Goal: Task Accomplishment & Management: Manage account settings

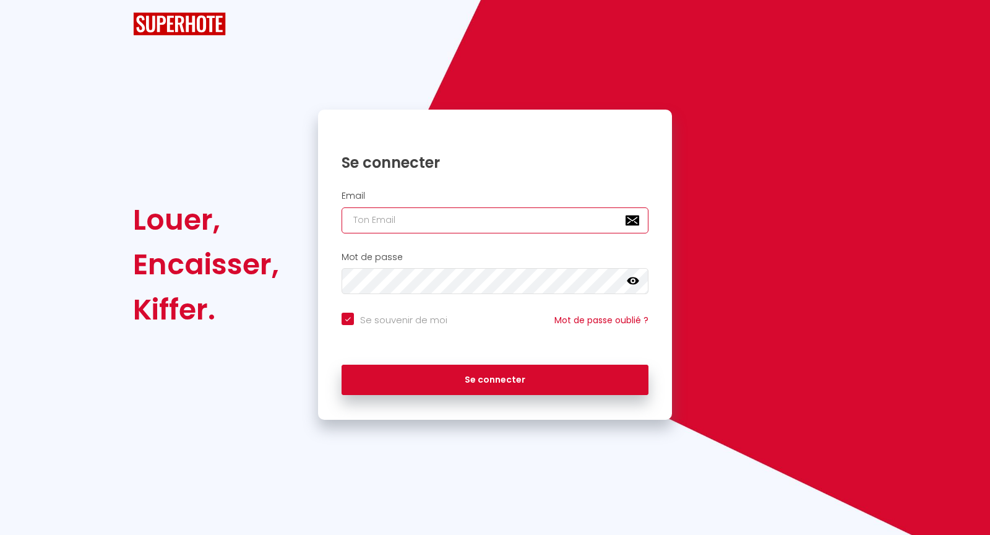
click at [381, 219] on input "email" at bounding box center [495, 220] width 307 height 26
click at [397, 218] on input "email" at bounding box center [495, 220] width 307 height 26
type input "sophi"
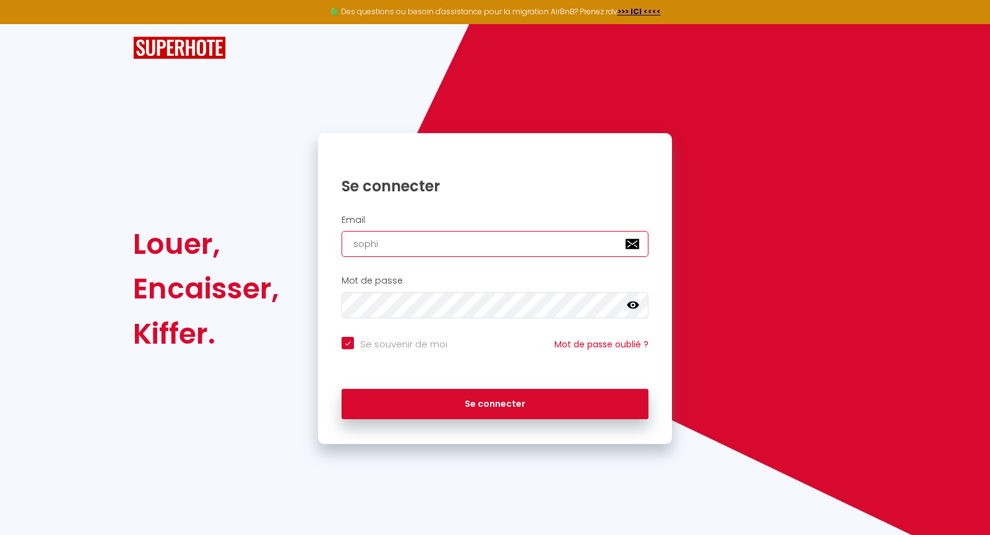
checkbox input "true"
type input "[PERSON_NAME]."
checkbox input "true"
type input "[PERSON_NAME].l"
checkbox input "true"
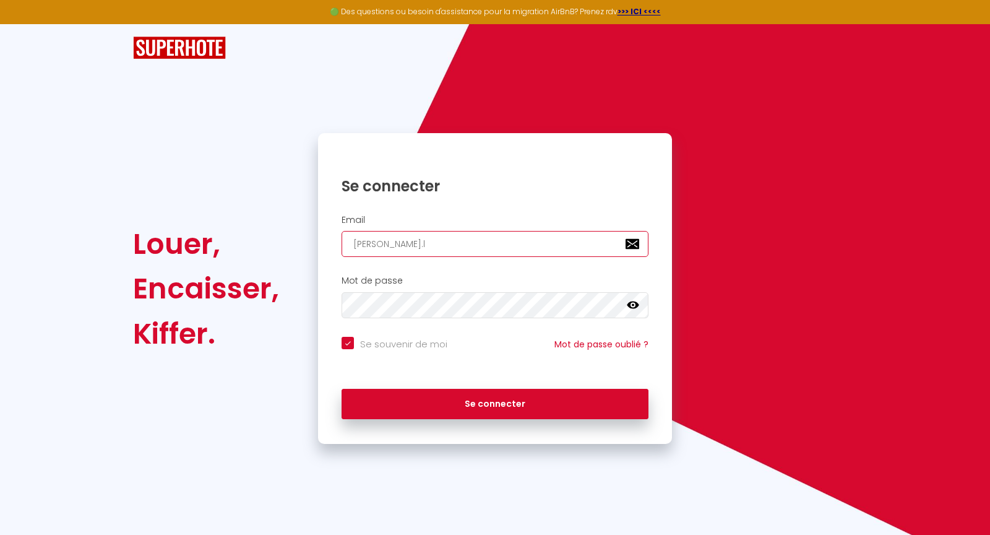
type input "[PERSON_NAME].lo"
checkbox input "true"
type input "[PERSON_NAME].lor"
checkbox input "true"
type input "[PERSON_NAME].[PERSON_NAME]"
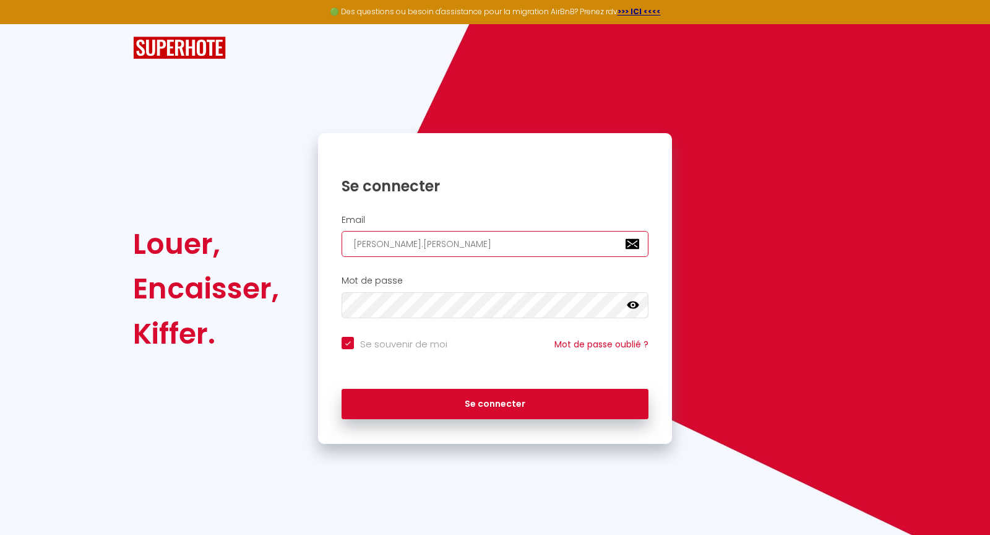
checkbox input "true"
type input "[PERSON_NAME].[PERSON_NAME]"
checkbox input "true"
type input "[PERSON_NAME].lorand"
checkbox input "true"
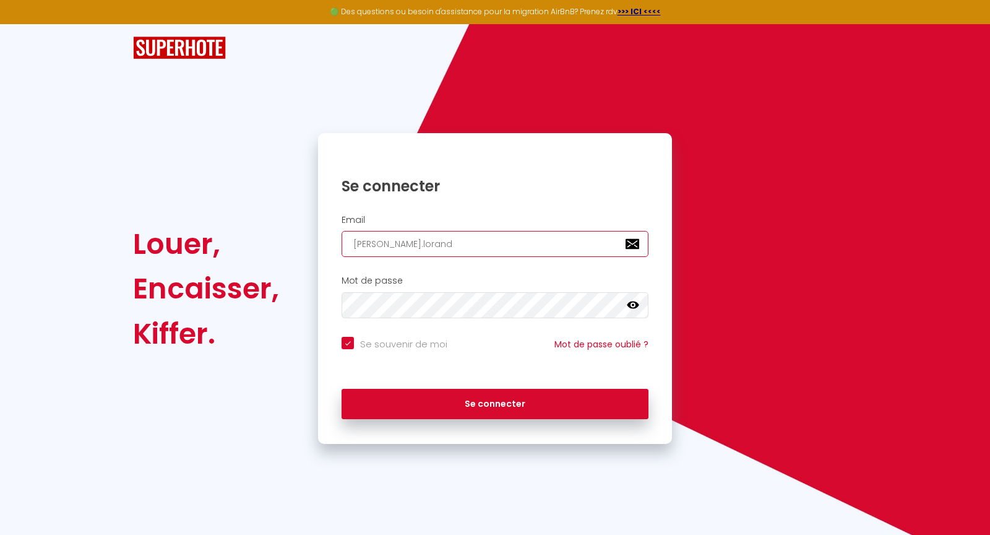
type input "[PERSON_NAME].lorand@"
checkbox input "true"
type input "[PERSON_NAME]"
checkbox input "true"
type input "[PERSON_NAME]"
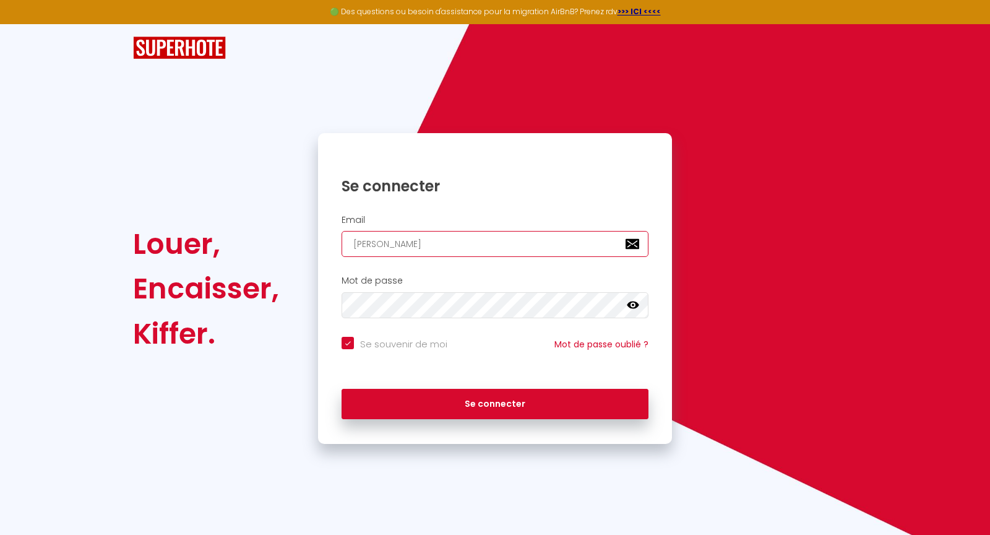
checkbox input "true"
type input "sophie.lorand@hom"
checkbox input "true"
type input "[PERSON_NAME]"
checkbox input "true"
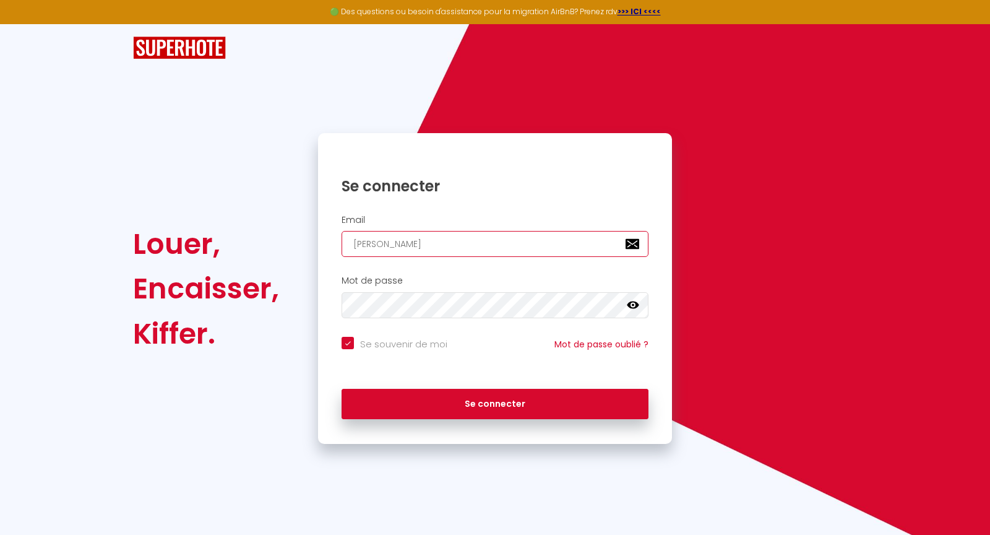
type input "[PERSON_NAME]"
checkbox input "true"
type input "[PERSON_NAME]"
checkbox input "true"
type input "[PERSON_NAME]"
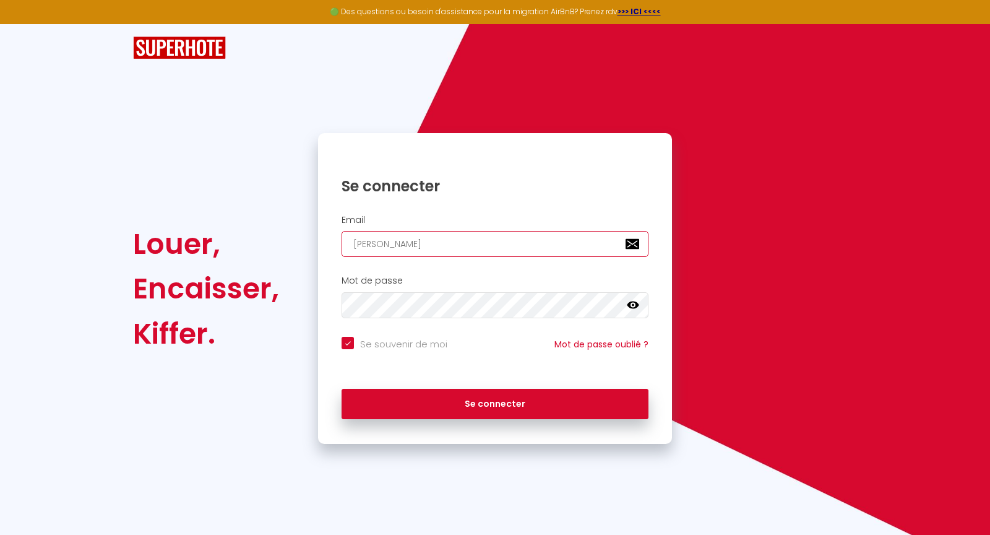
checkbox input "true"
type input "[PERSON_NAME]"
checkbox input "true"
type input "[PERSON_NAME]."
checkbox input "true"
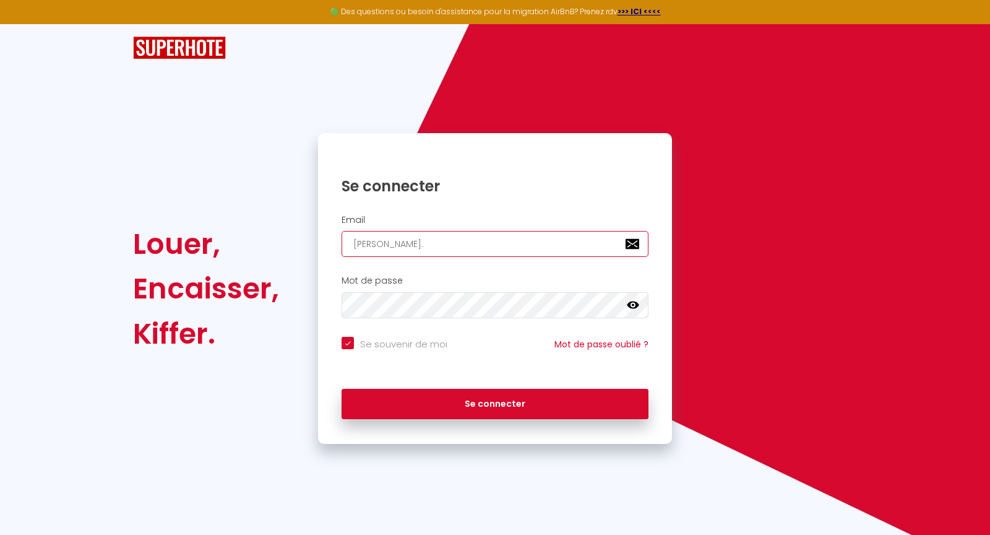
type input "[PERSON_NAME]"
checkbox input "true"
type input "[PERSON_NAME][EMAIL_ADDRESS][DOMAIN_NAME]"
checkbox input "true"
type input "[PERSON_NAME][EMAIL_ADDRESS][DOMAIN_NAME]"
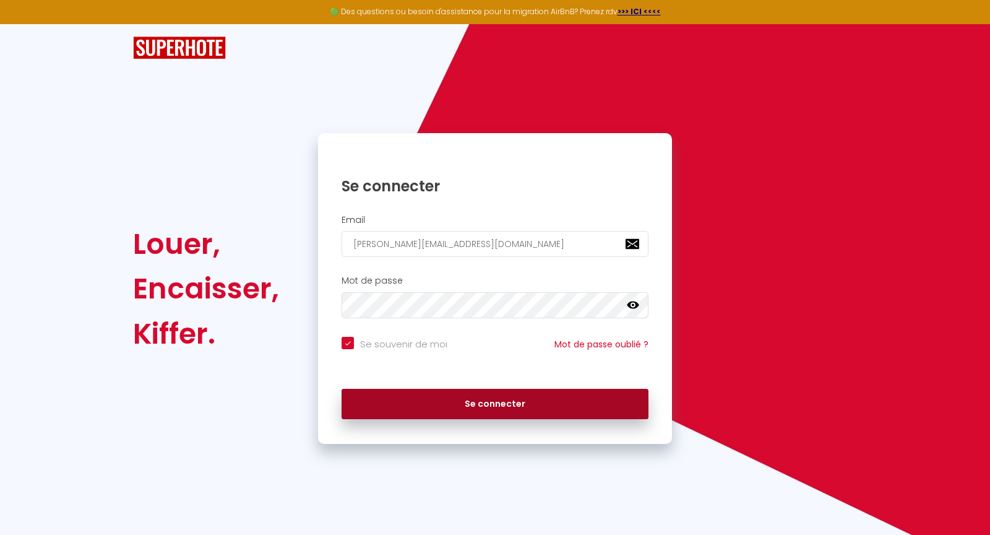
click at [488, 404] on button "Se connecter" at bounding box center [495, 404] width 307 height 31
checkbox input "true"
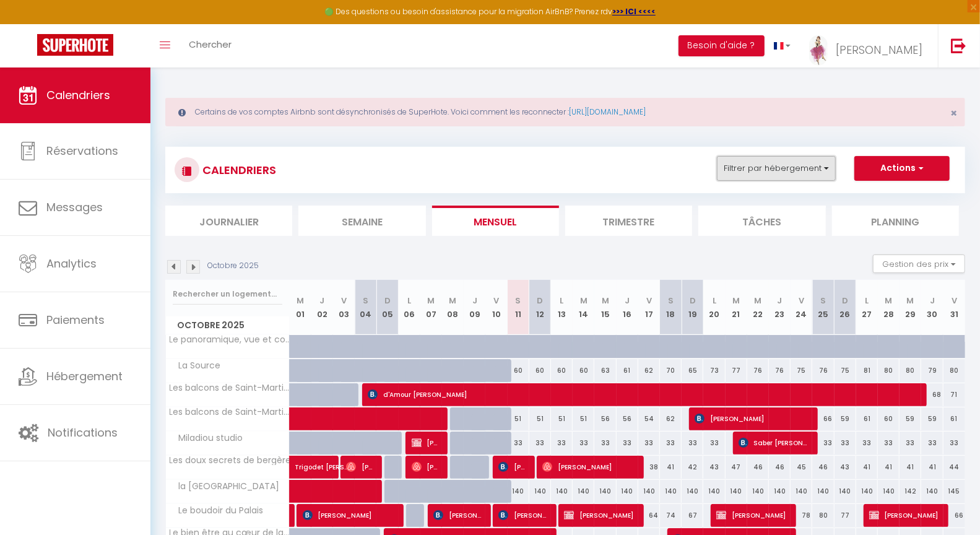
drag, startPoint x: 488, startPoint y: 404, endPoint x: 775, endPoint y: 178, distance: 364.5
click at [743, 161] on button "Filtrer par hébergement" at bounding box center [776, 168] width 119 height 25
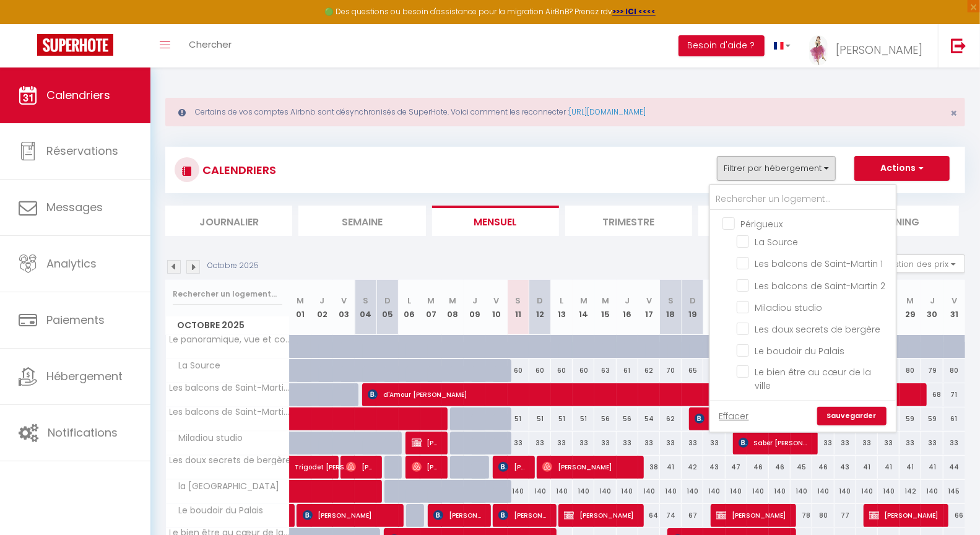
click at [736, 227] on input "Périgueux" at bounding box center [815, 223] width 186 height 12
checkbox input "true"
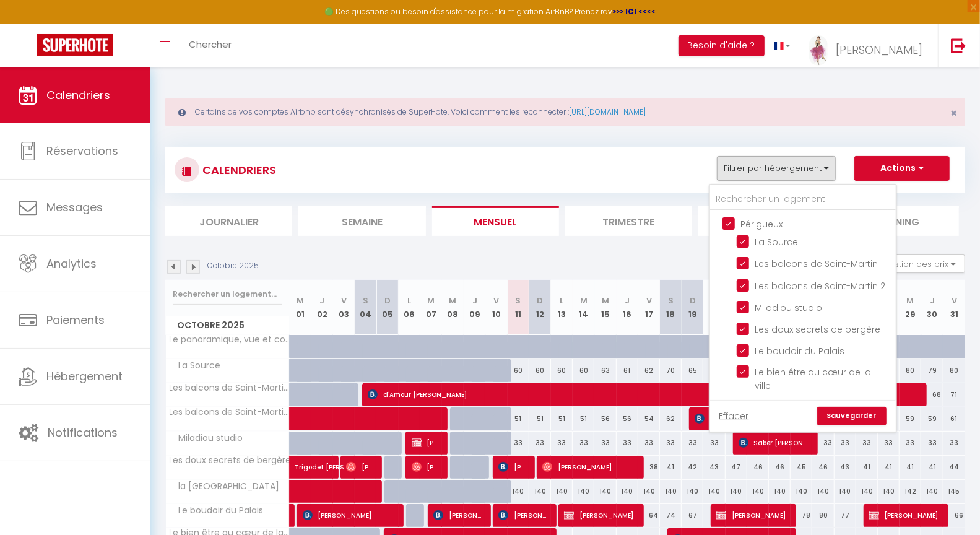
checkbox input "true"
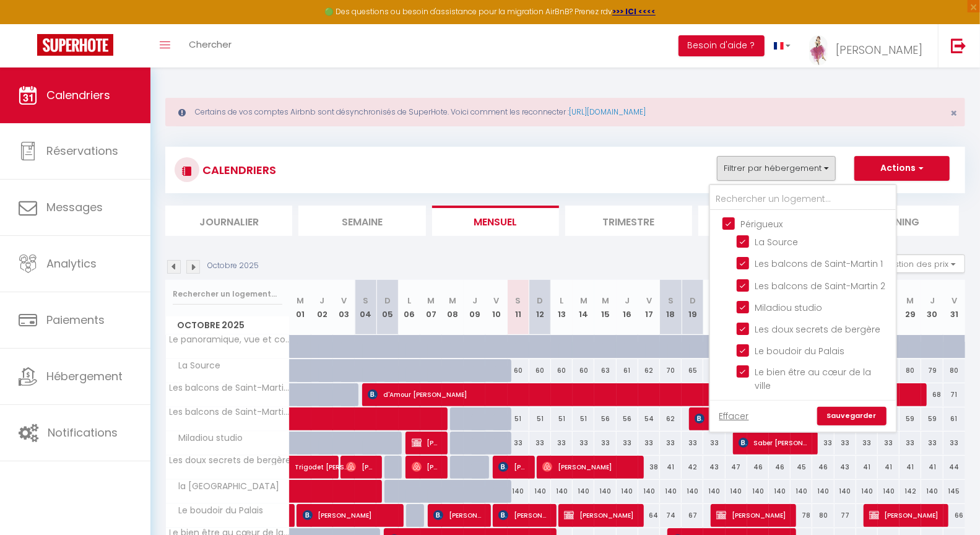
checkbox input "true"
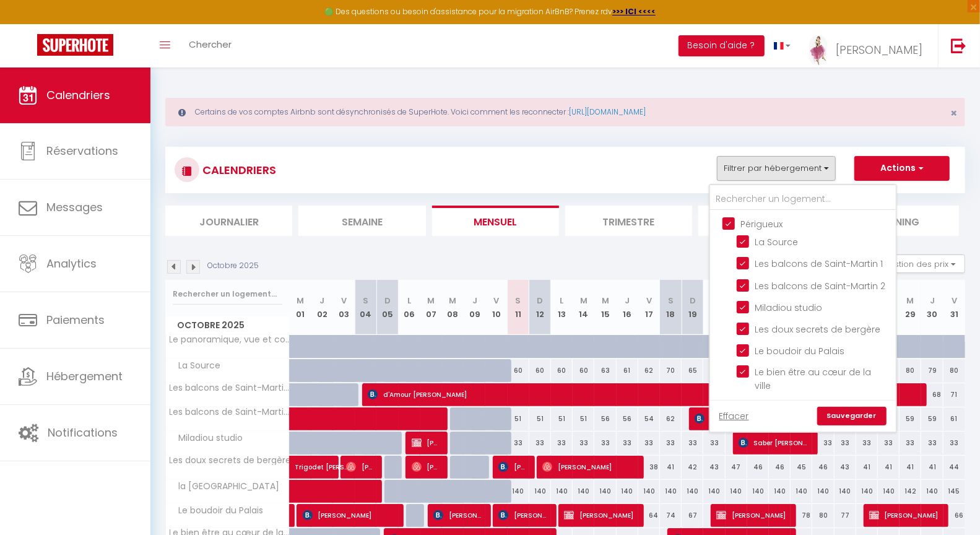
checkbox input "true"
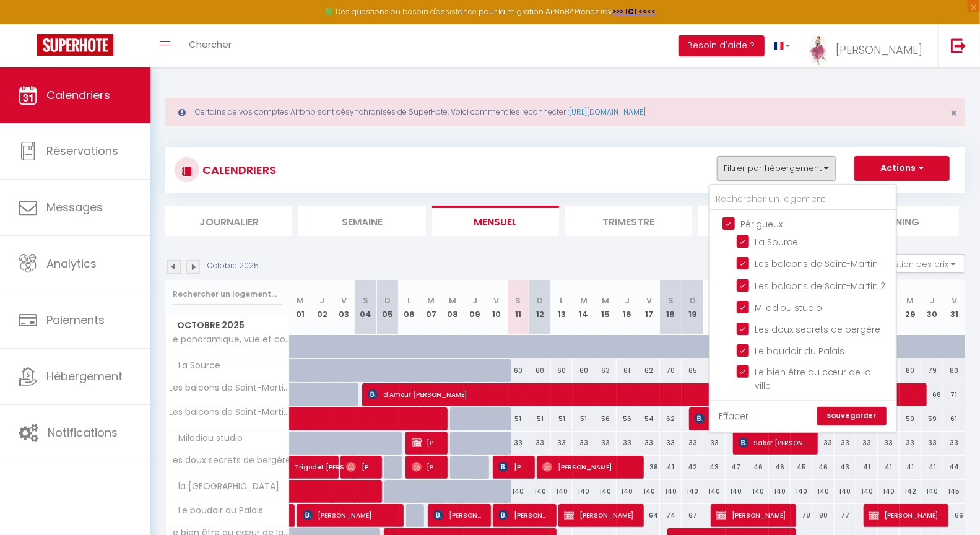
checkbox input "true"
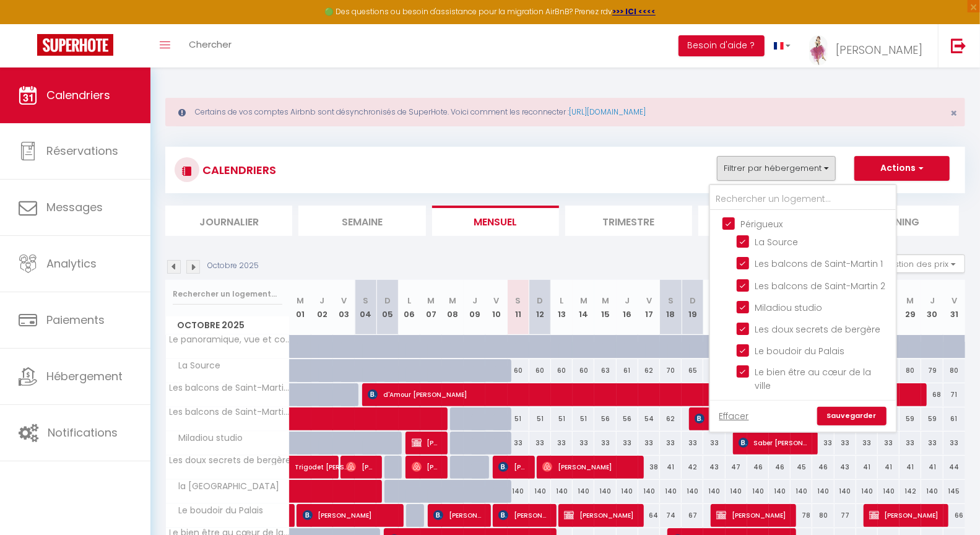
checkbox input "true"
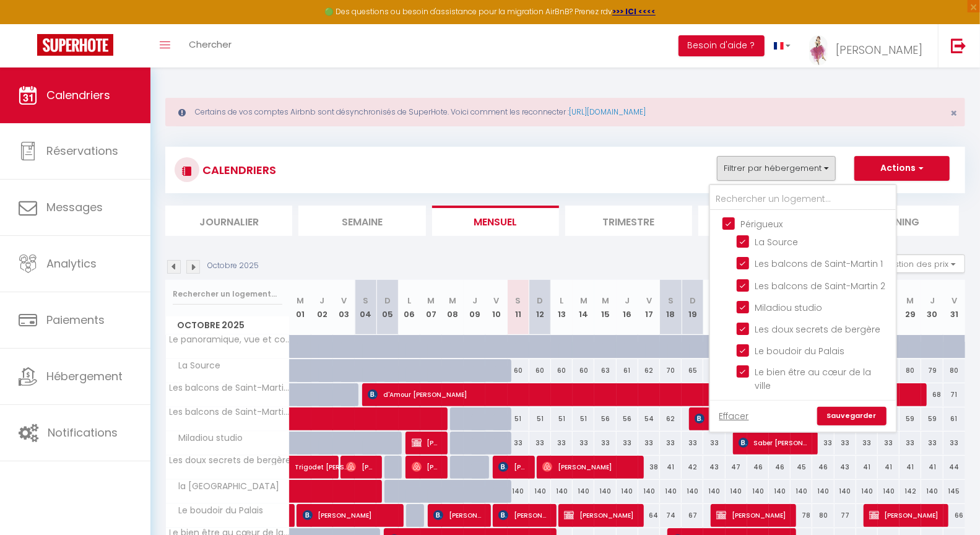
checkbox input "true"
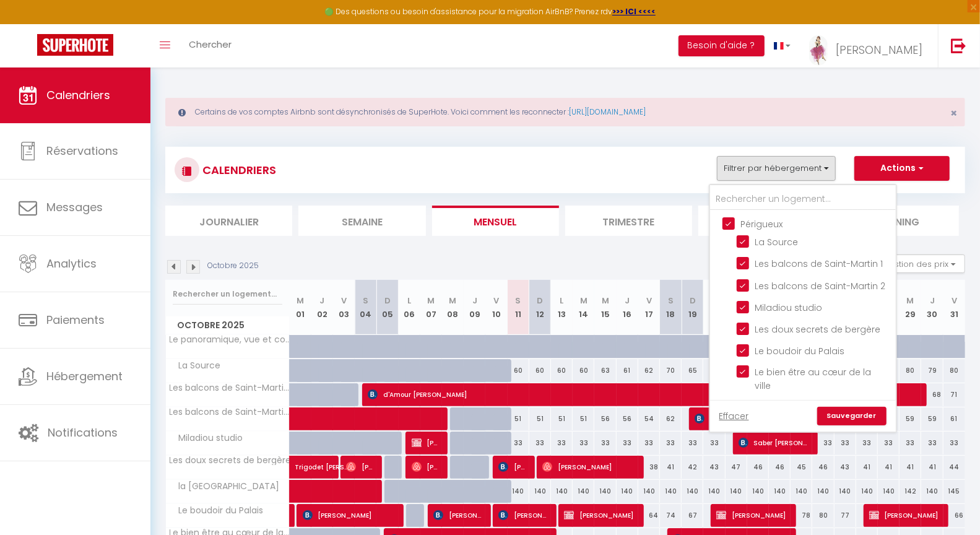
checkbox input "true"
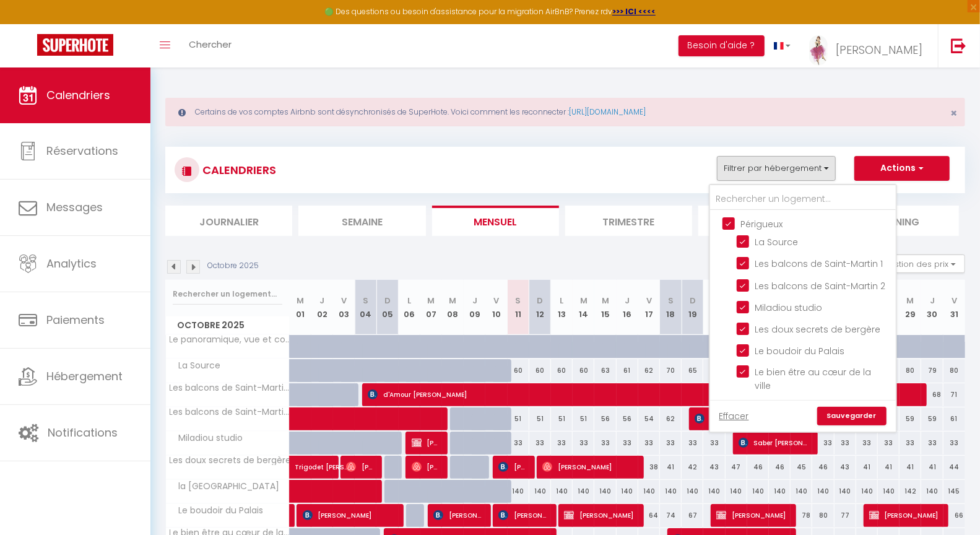
checkbox input "true"
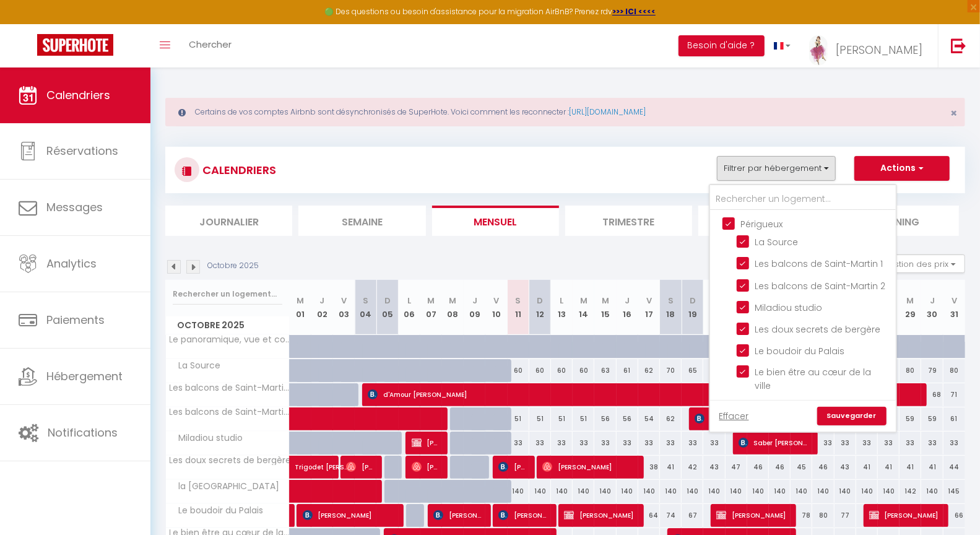
checkbox input "true"
checkbox input "false"
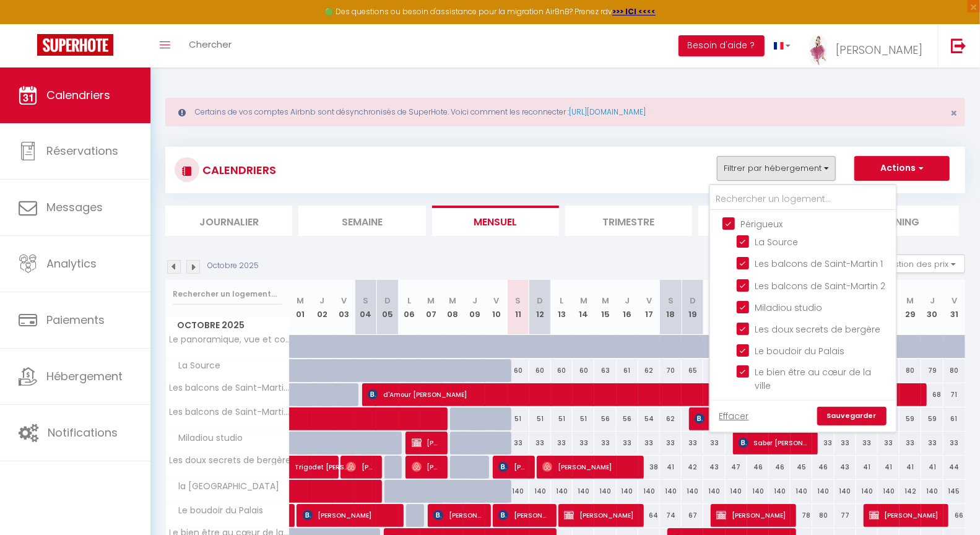
checkbox input "false"
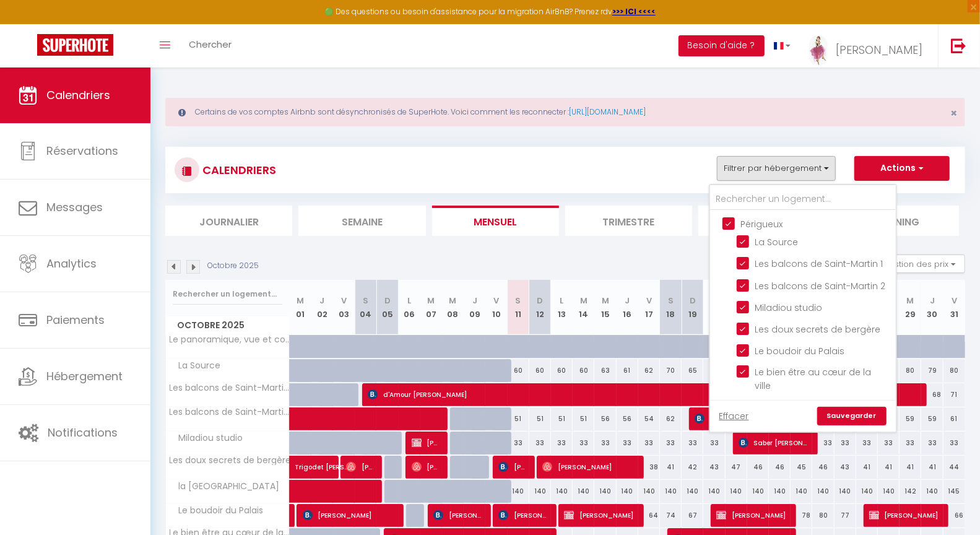
checkbox input "false"
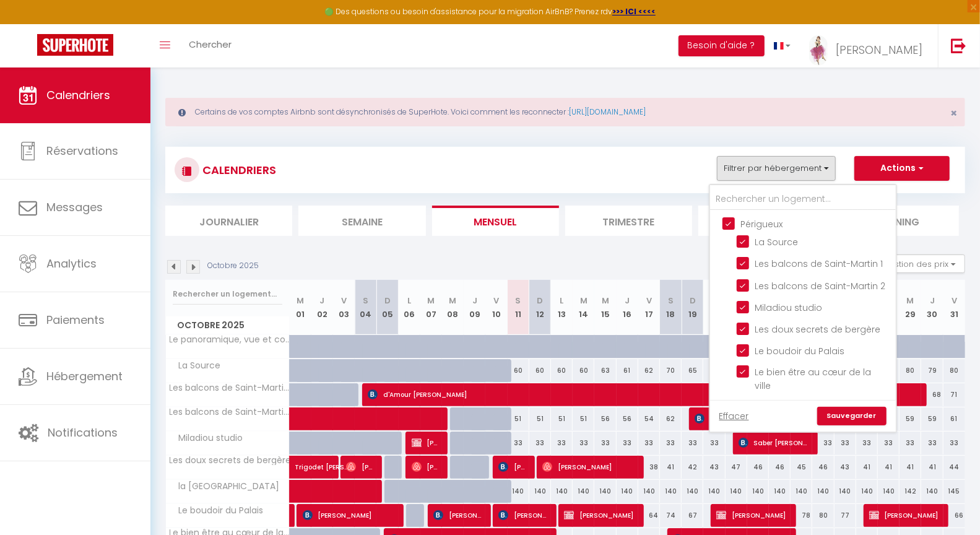
checkbox input "false"
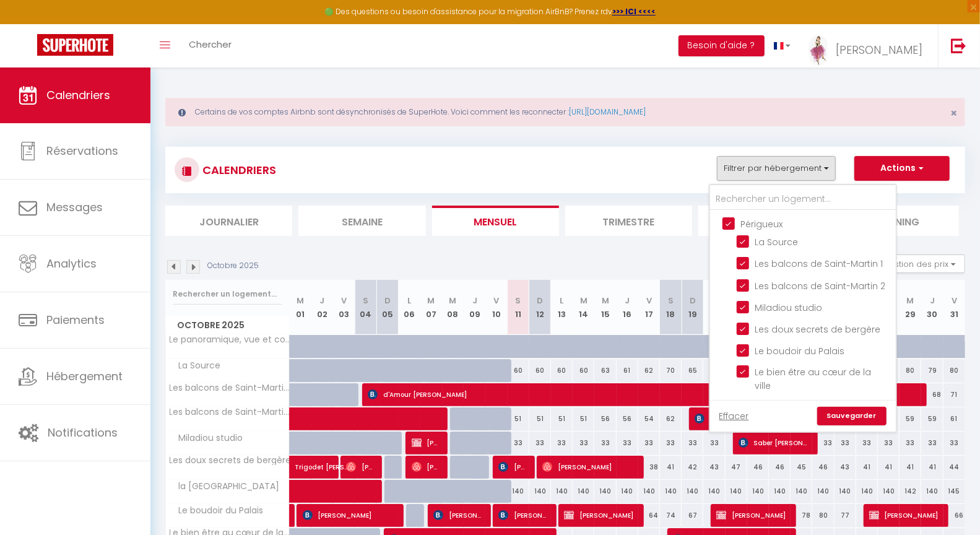
checkbox input "false"
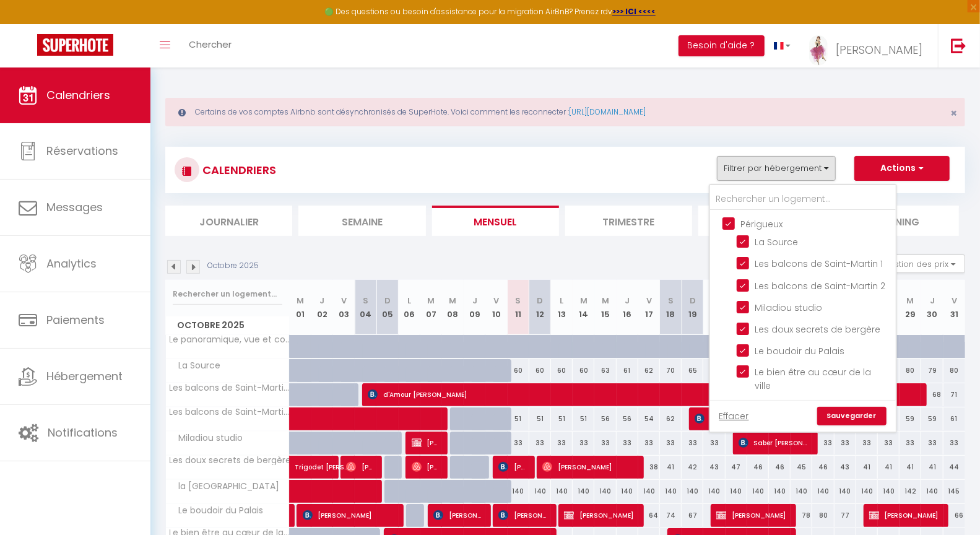
checkbox input "false"
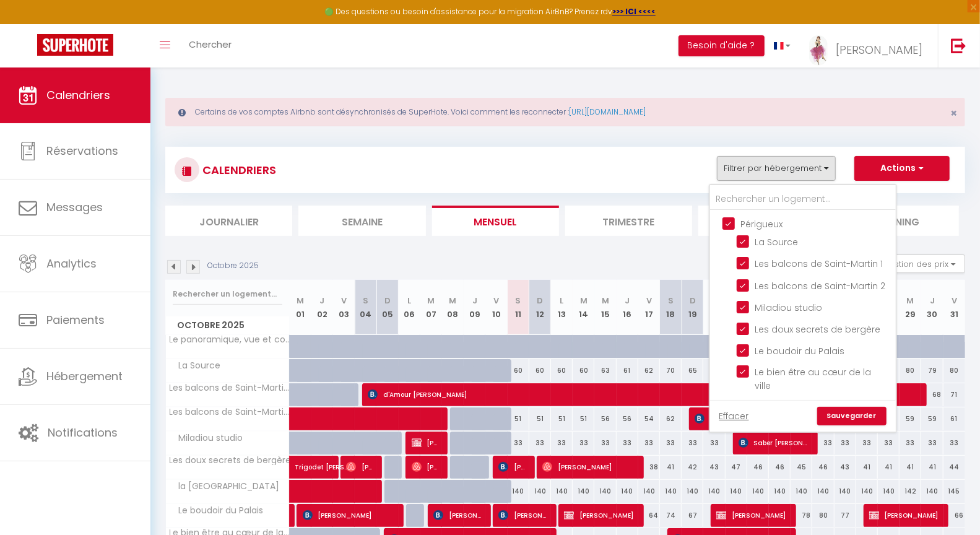
checkbox input "false"
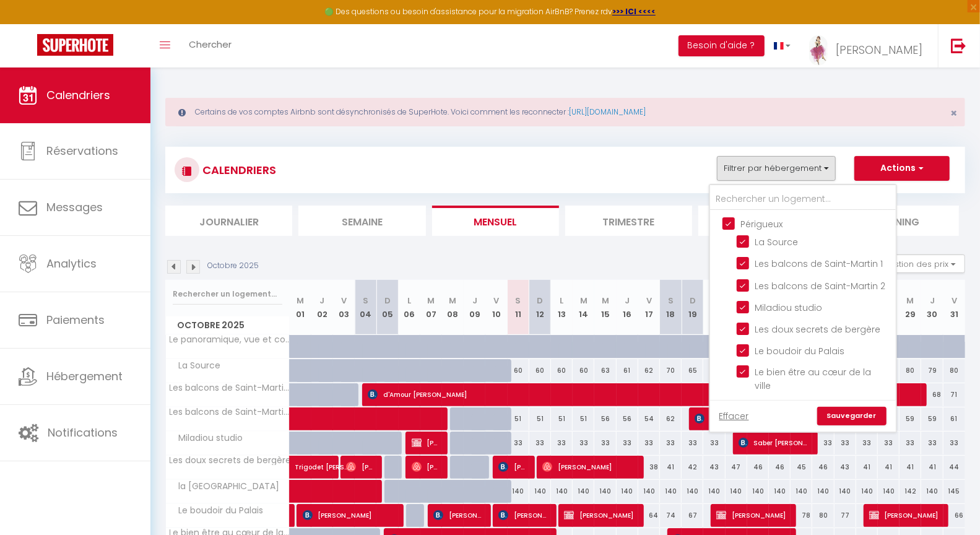
checkbox input "false"
click at [732, 223] on input "Périgueux" at bounding box center [815, 223] width 186 height 12
checkbox input "false"
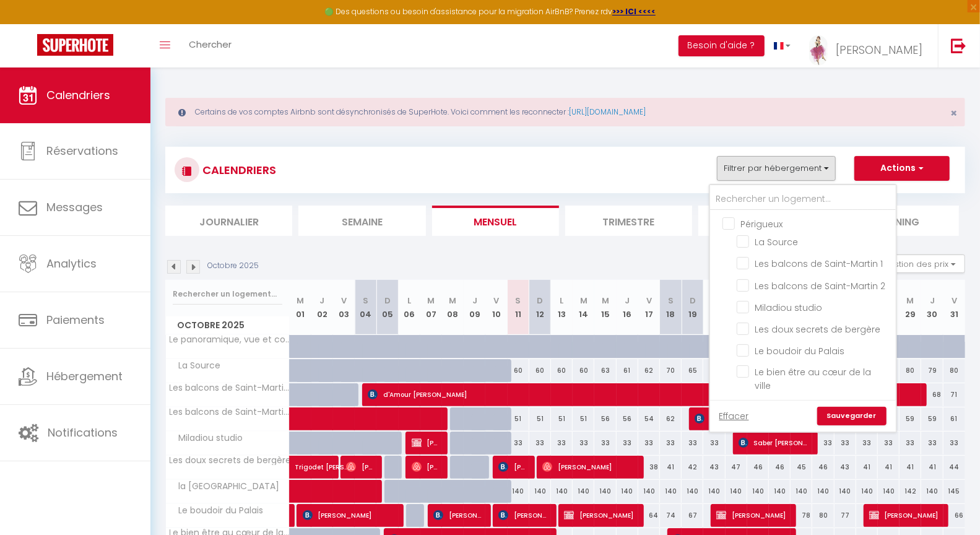
checkbox input "false"
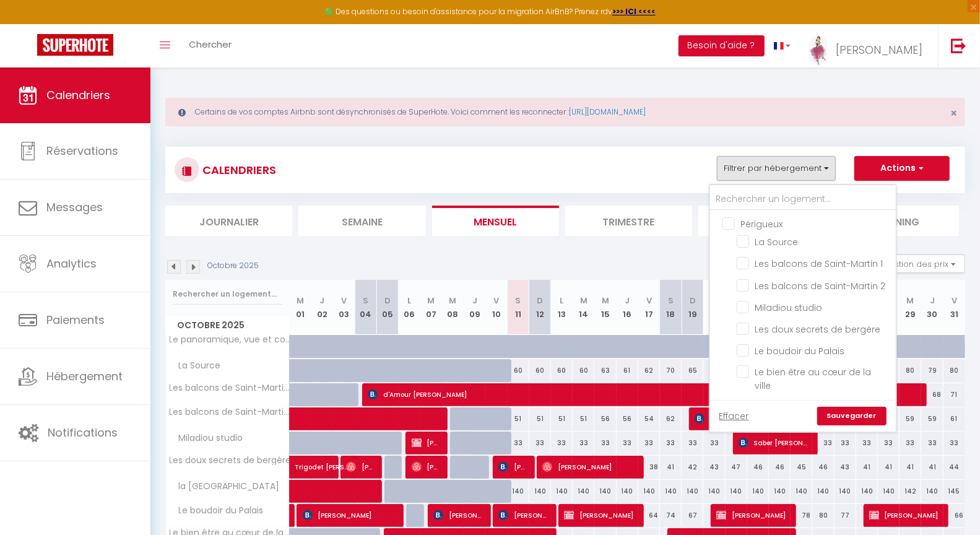
checkbox input "false"
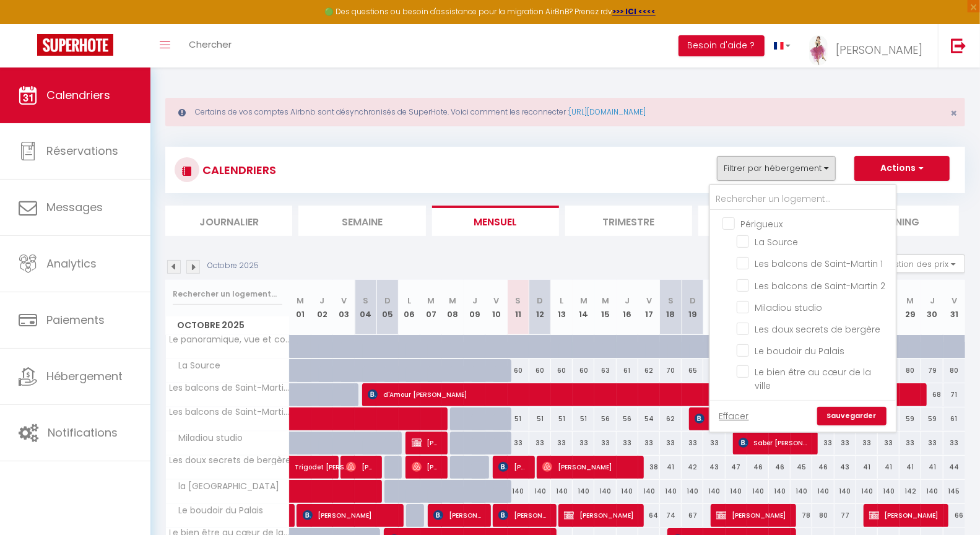
checkbox input "false"
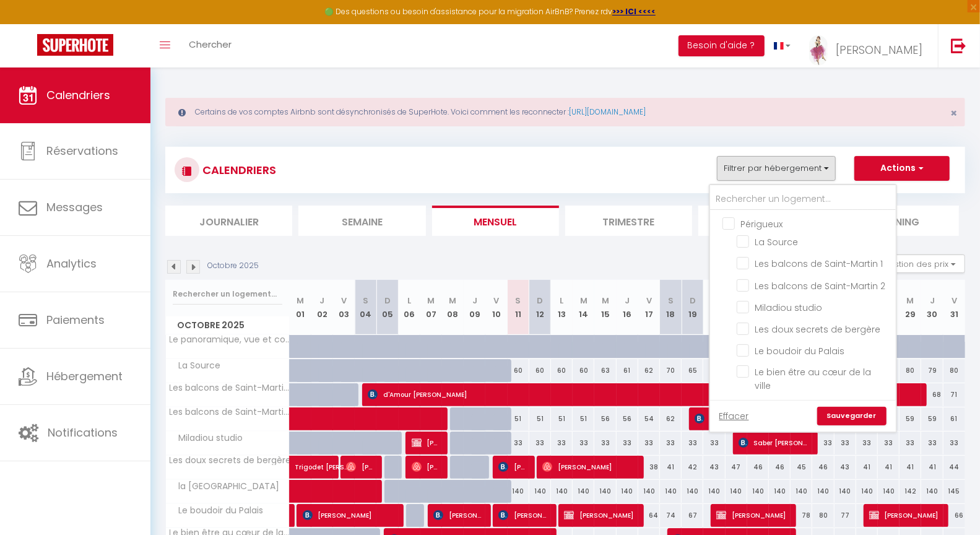
checkbox input "false"
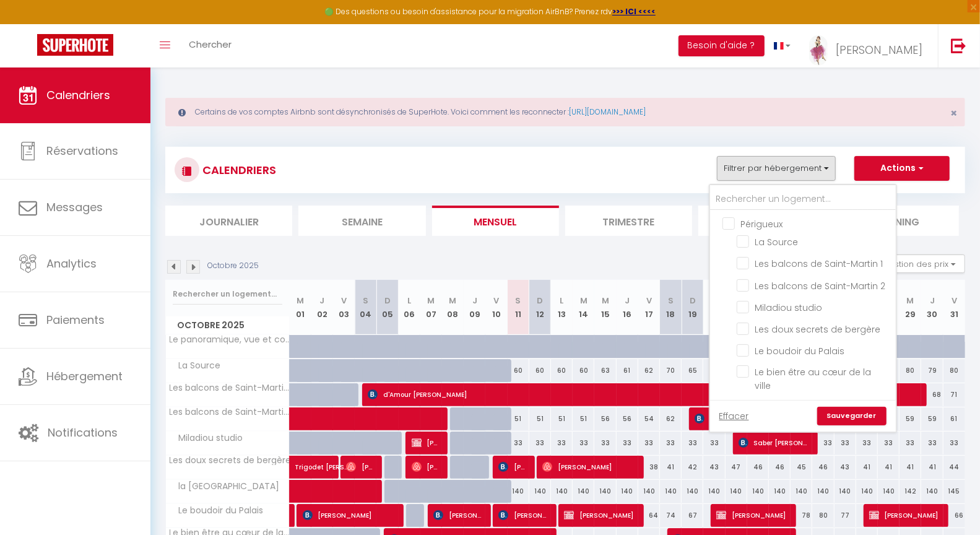
checkbox input "false"
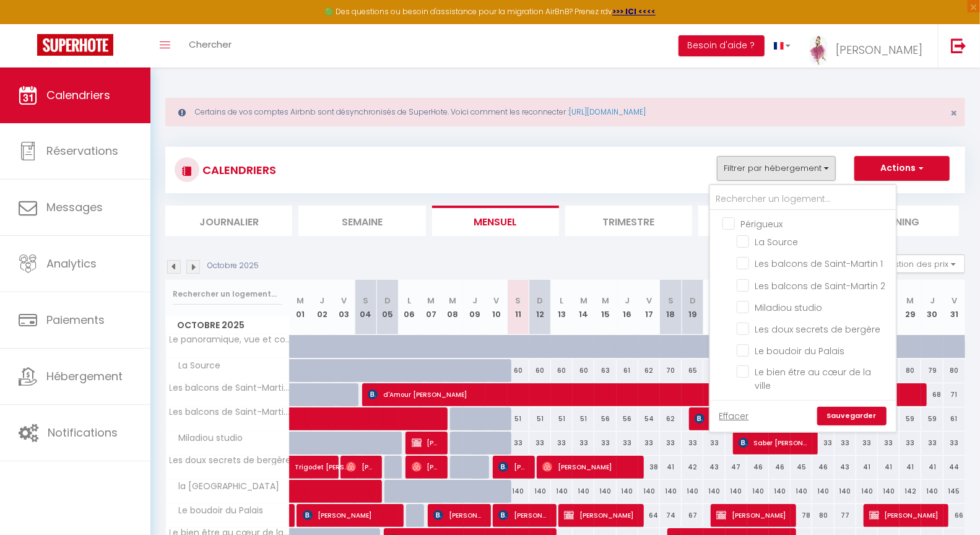
checkbox input "false"
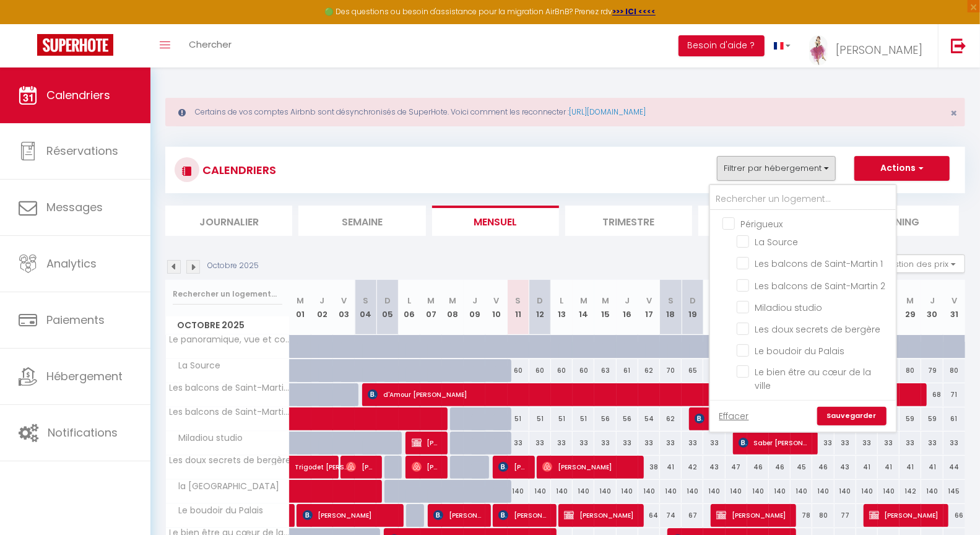
checkbox input "false"
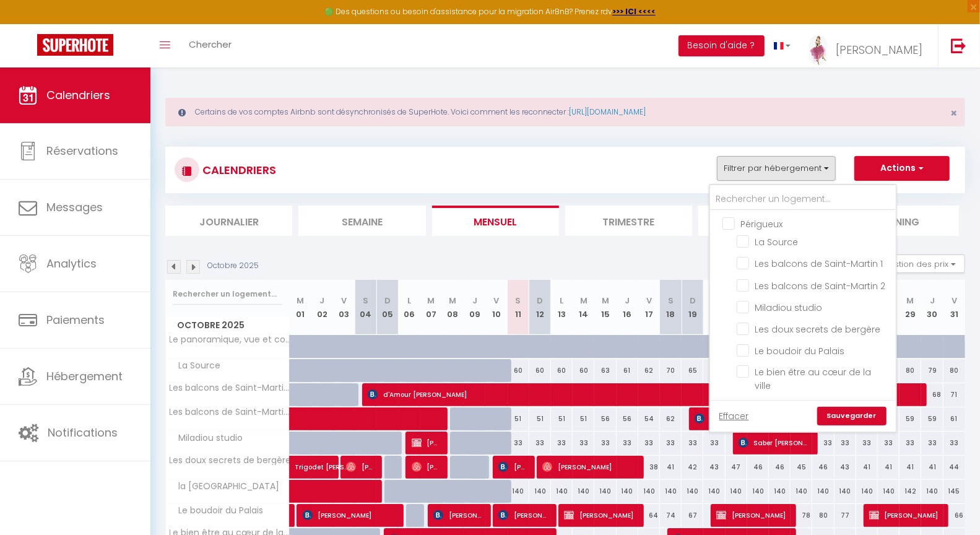
checkbox input "false"
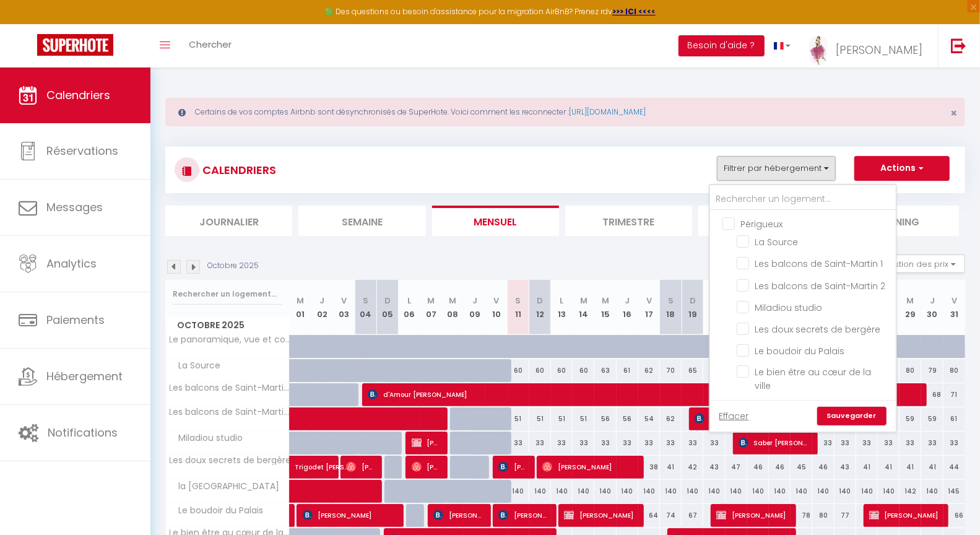
checkbox input "false"
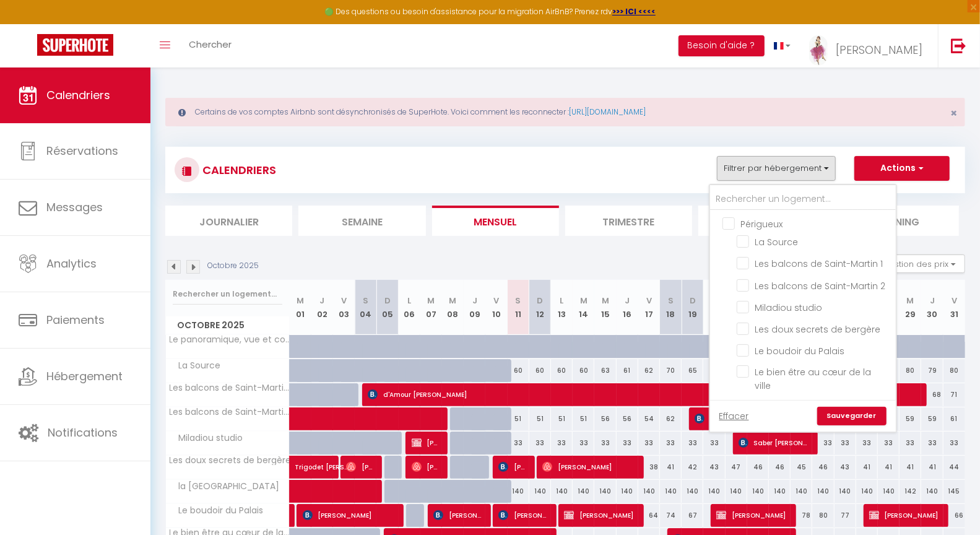
checkbox input "false"
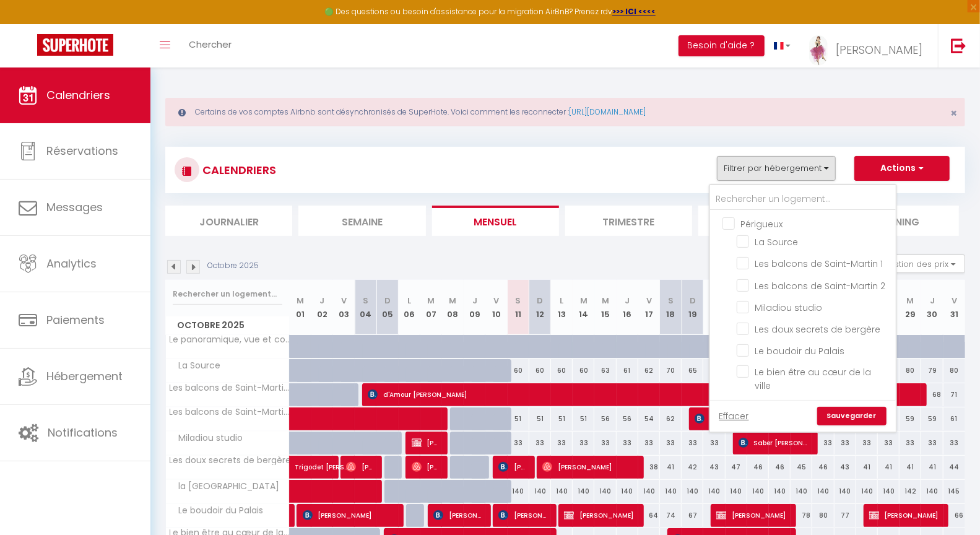
checkbox input "false"
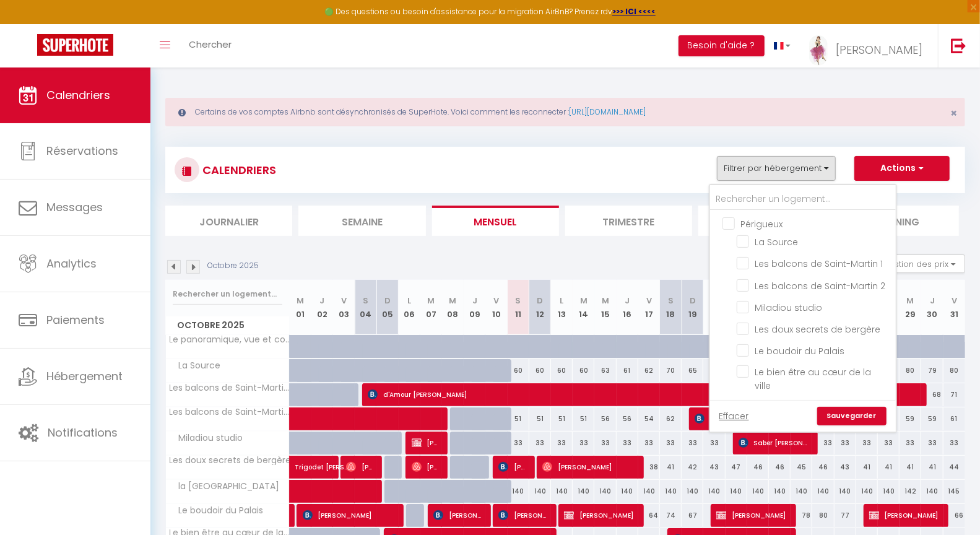
checkbox input "false"
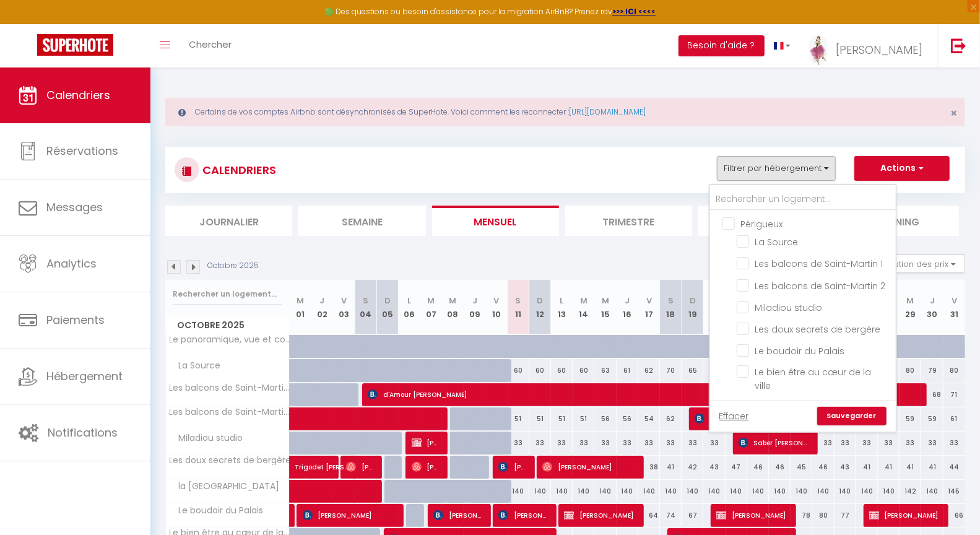
checkbox input "false"
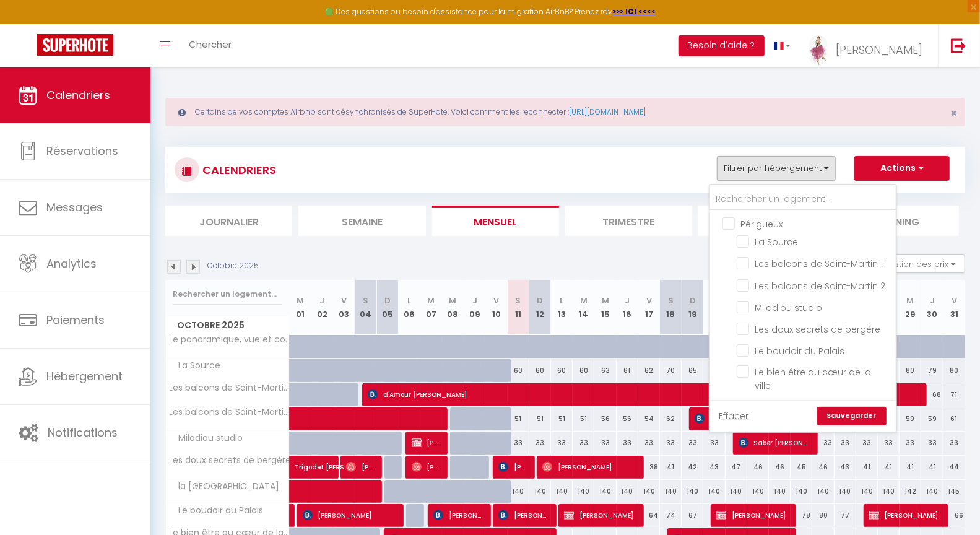
checkbox input "false"
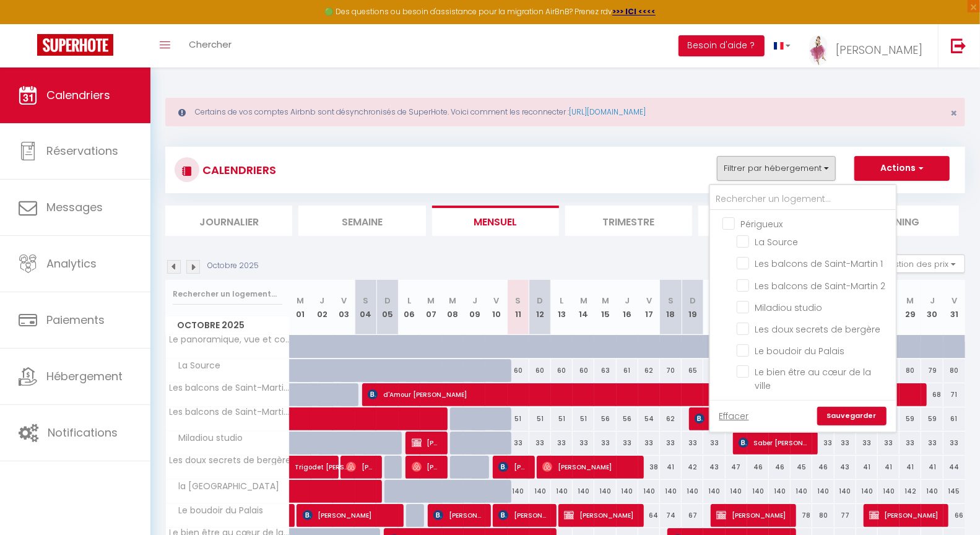
checkbox input "false"
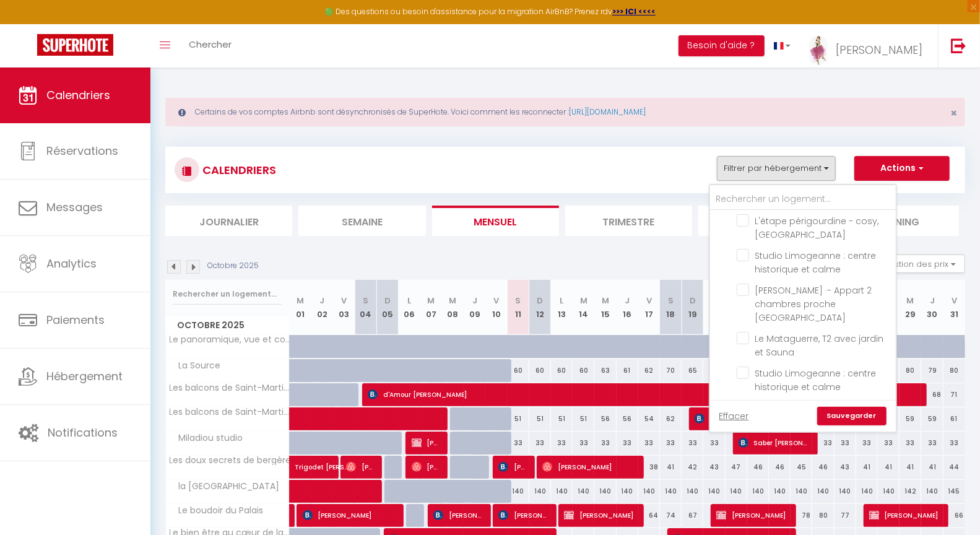
scroll to position [990, 0]
click at [748, 394] on li "La Luciole · La Luciole - Périgueux centre" at bounding box center [818, 406] width 155 height 35
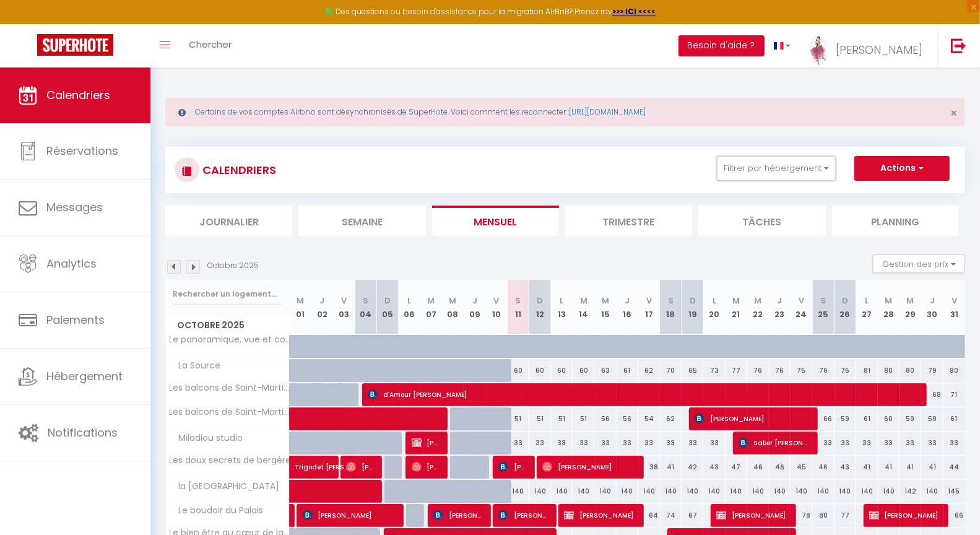
click at [814, 168] on button "Filtrer par hébergement" at bounding box center [776, 168] width 119 height 25
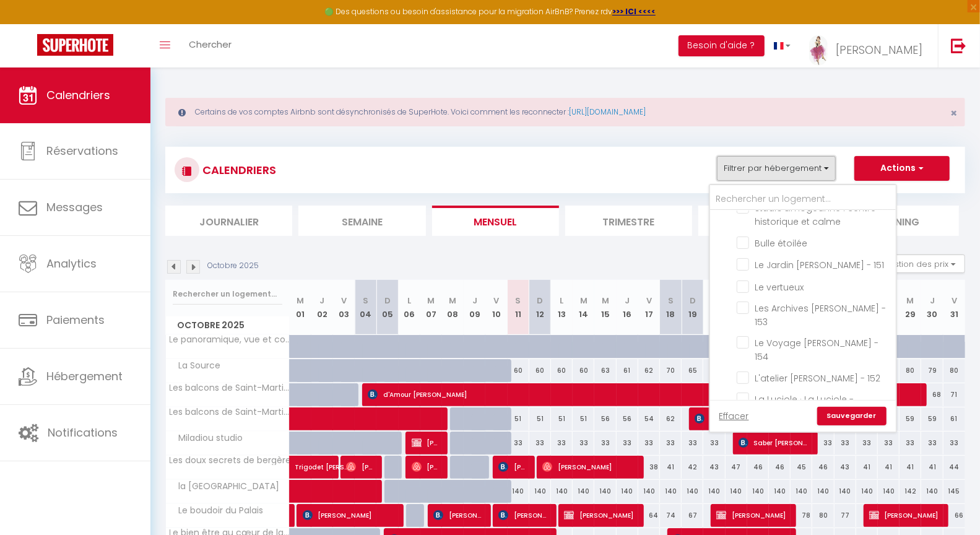
scroll to position [1029, 0]
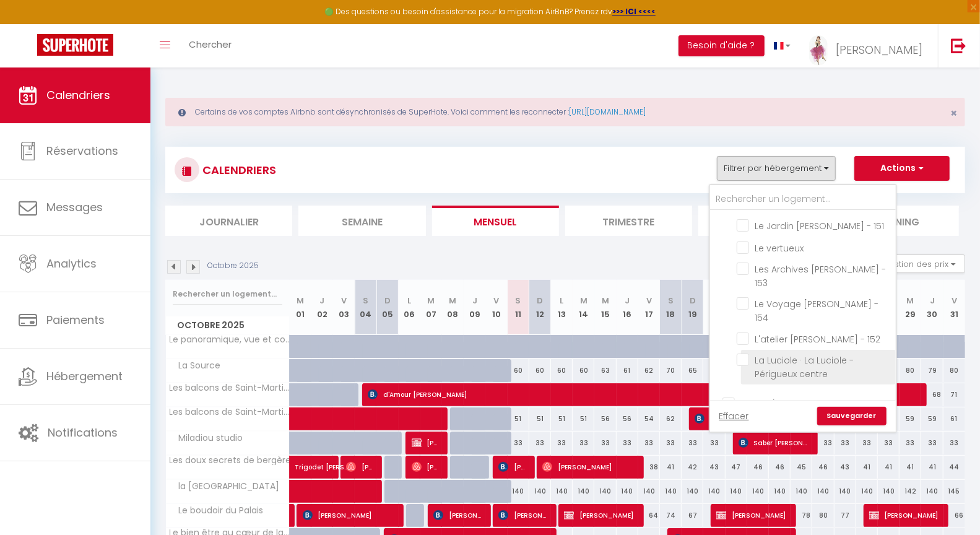
click at [751, 353] on input "La Luciole · La Luciole - Périgueux centre" at bounding box center [814, 359] width 155 height 12
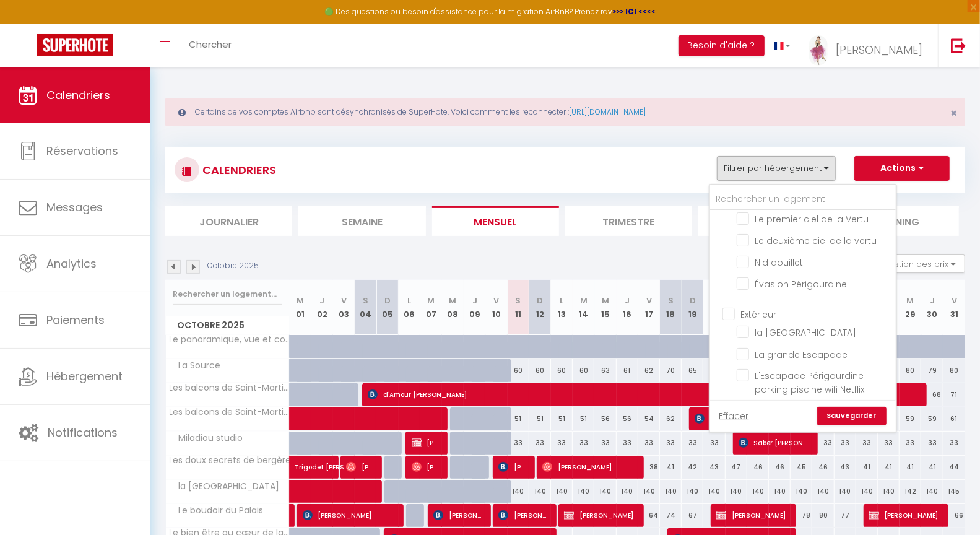
scroll to position [1854, 0]
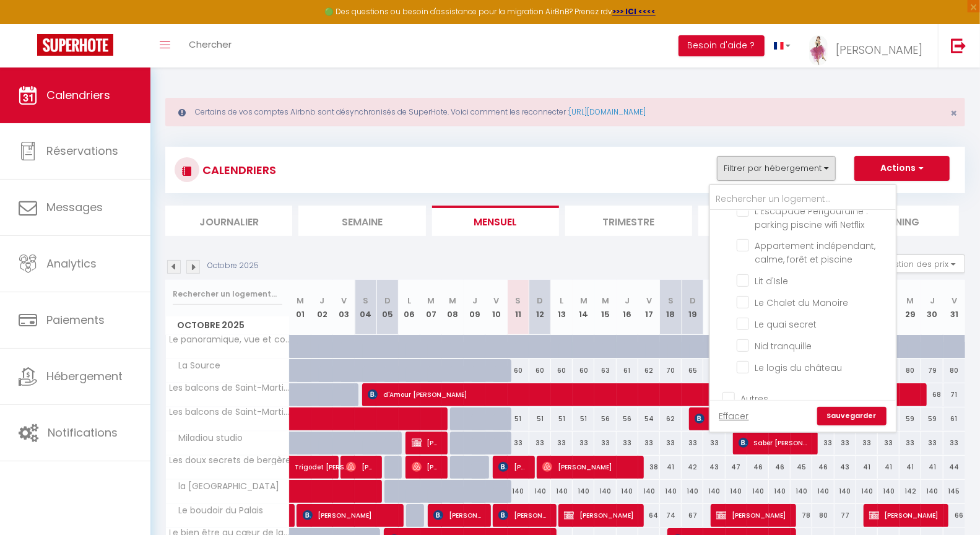
click at [746, 409] on input "La Luciole : chic et historique en Coeur de Ville" at bounding box center [814, 415] width 155 height 12
drag, startPoint x: 854, startPoint y: 416, endPoint x: 530, endPoint y: 431, distance: 324.0
click at [855, 416] on link "Sauvegarder" at bounding box center [851, 416] width 69 height 19
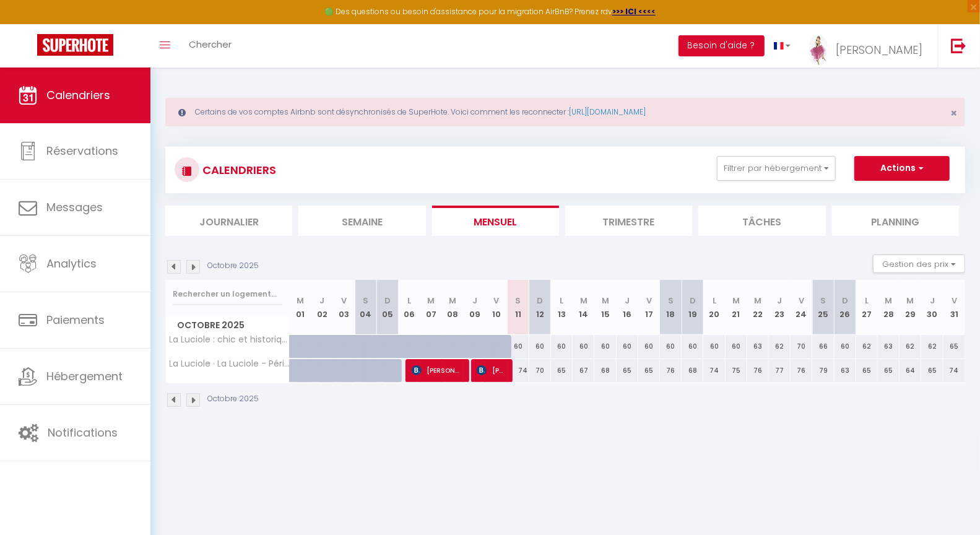
click at [522, 374] on div "74" at bounding box center [519, 370] width 22 height 23
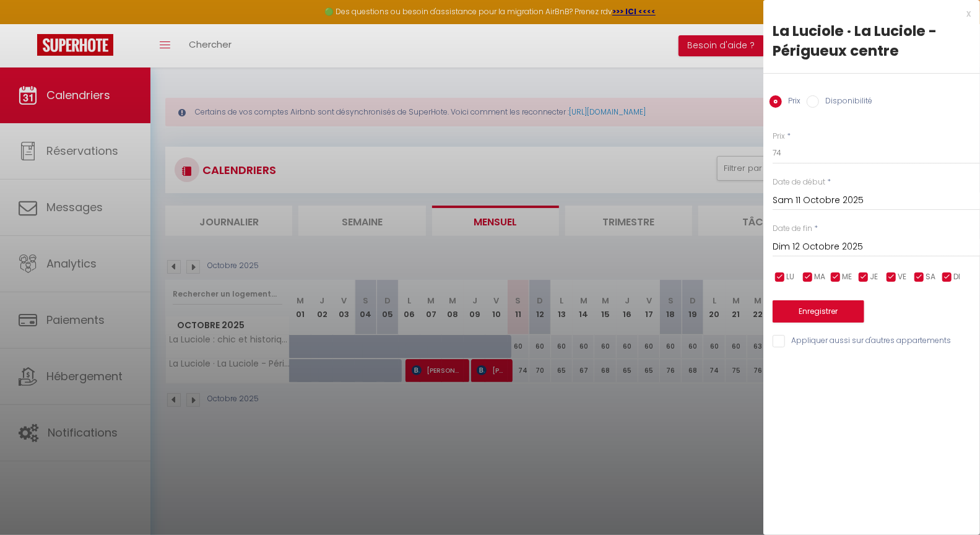
click at [970, 14] on div "x" at bounding box center [866, 13] width 207 height 15
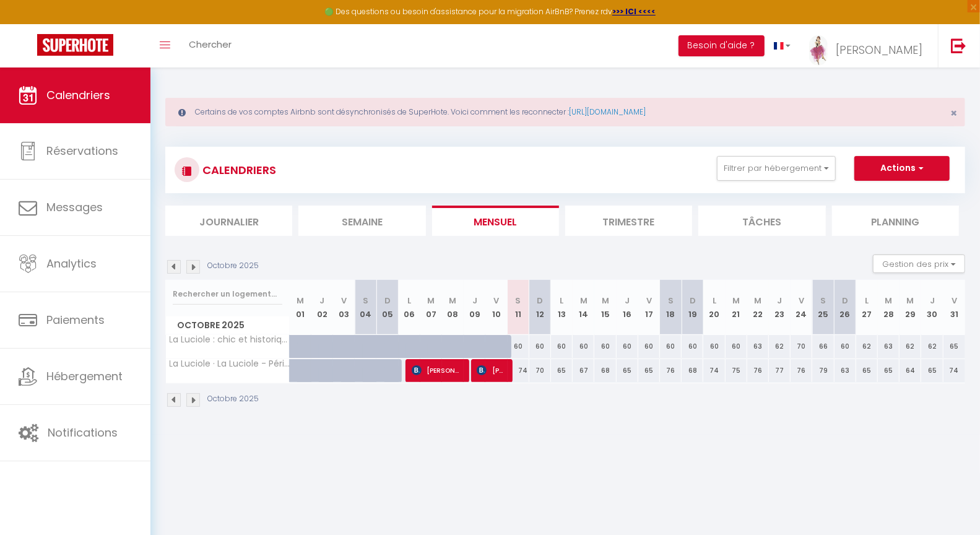
click at [193, 268] on img at bounding box center [193, 267] width 14 height 14
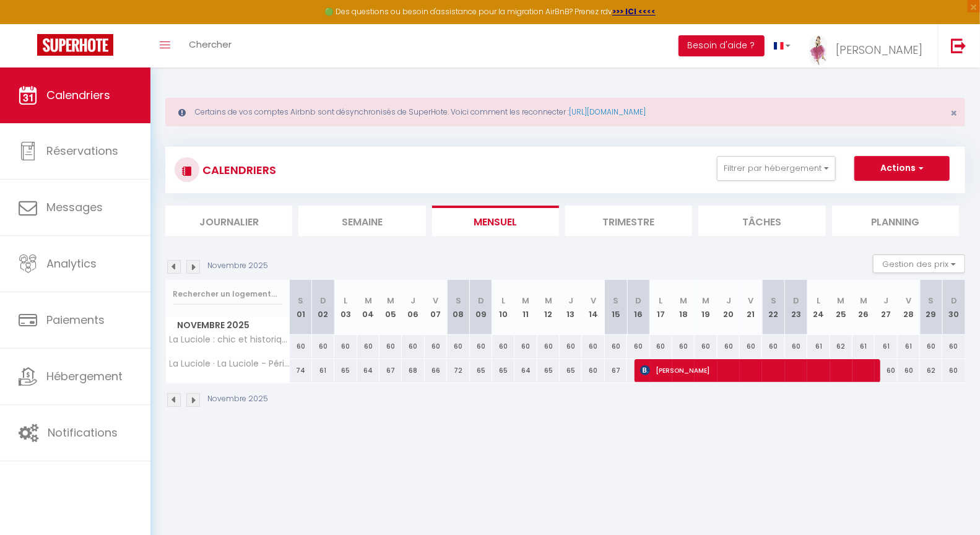
click at [173, 263] on img at bounding box center [174, 267] width 14 height 14
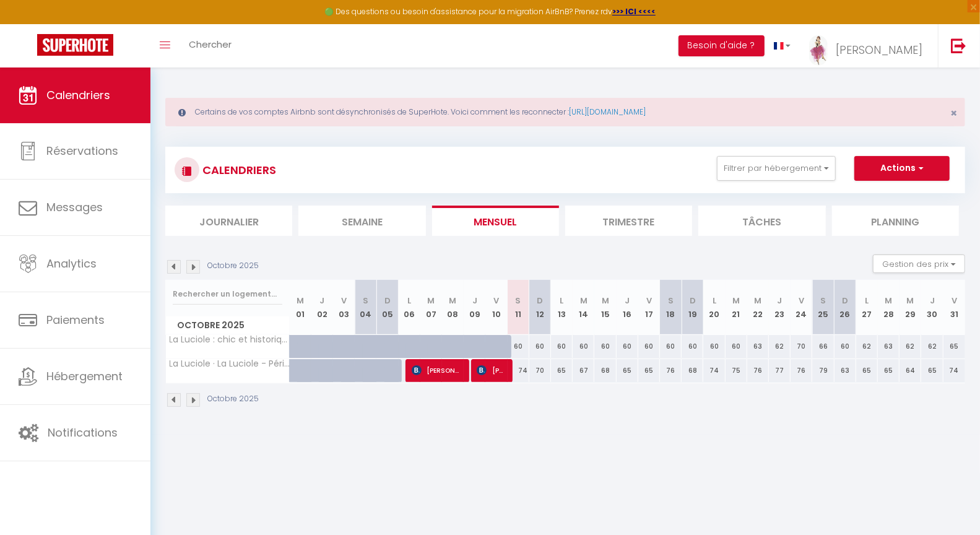
click at [523, 378] on div "74" at bounding box center [519, 370] width 22 height 23
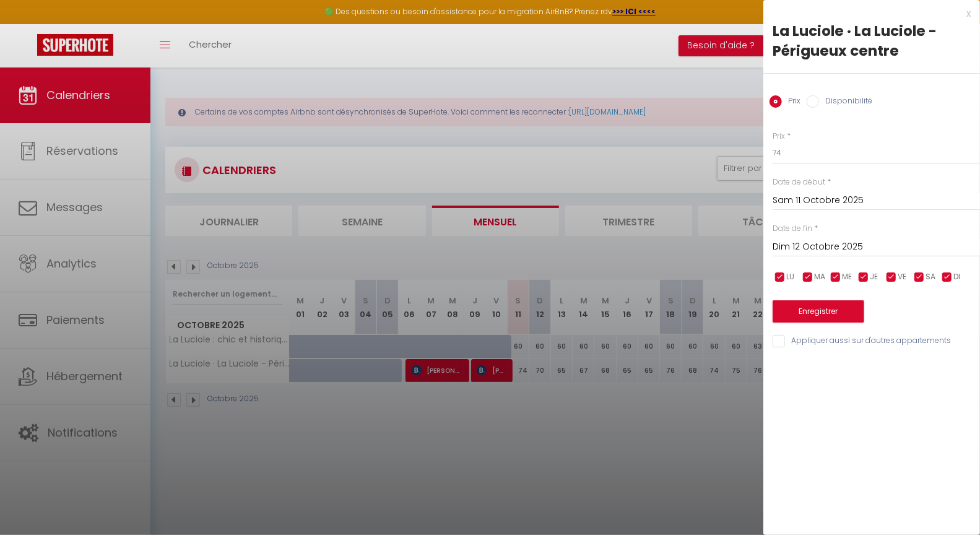
click at [821, 247] on input "Dim 12 Octobre 2025" at bounding box center [875, 247] width 207 height 16
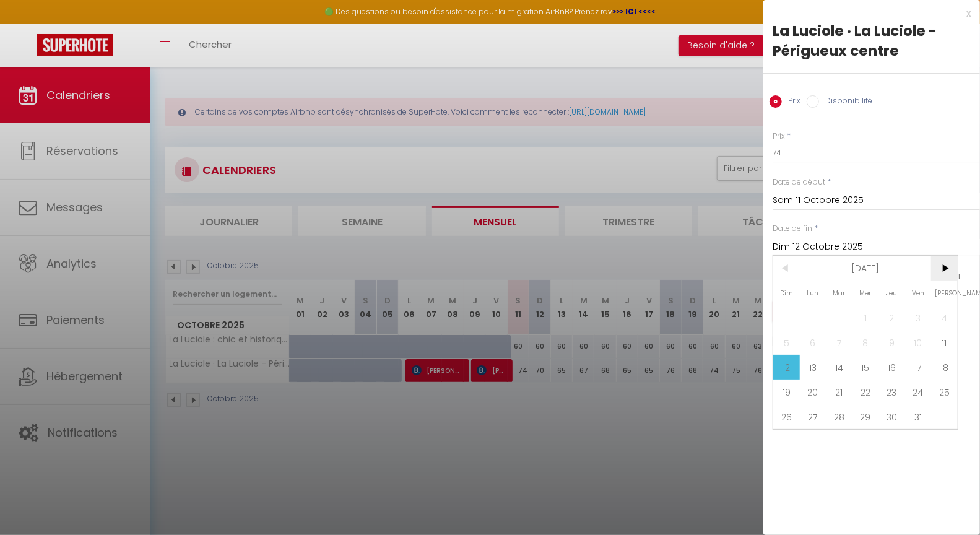
click at [952, 265] on span ">" at bounding box center [944, 268] width 27 height 25
click at [787, 392] on span "16" at bounding box center [786, 391] width 27 height 25
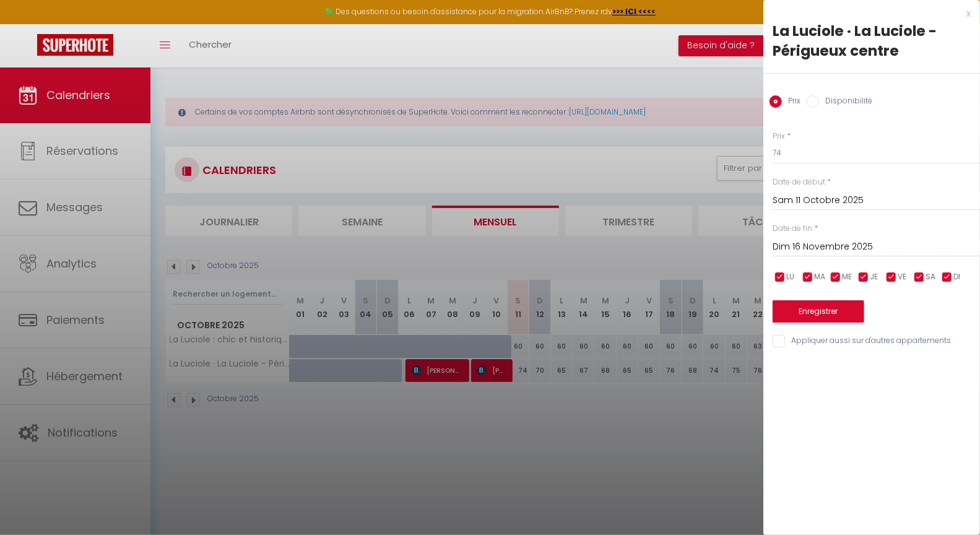
click at [816, 102] on input "Disponibilité" at bounding box center [812, 101] width 12 height 12
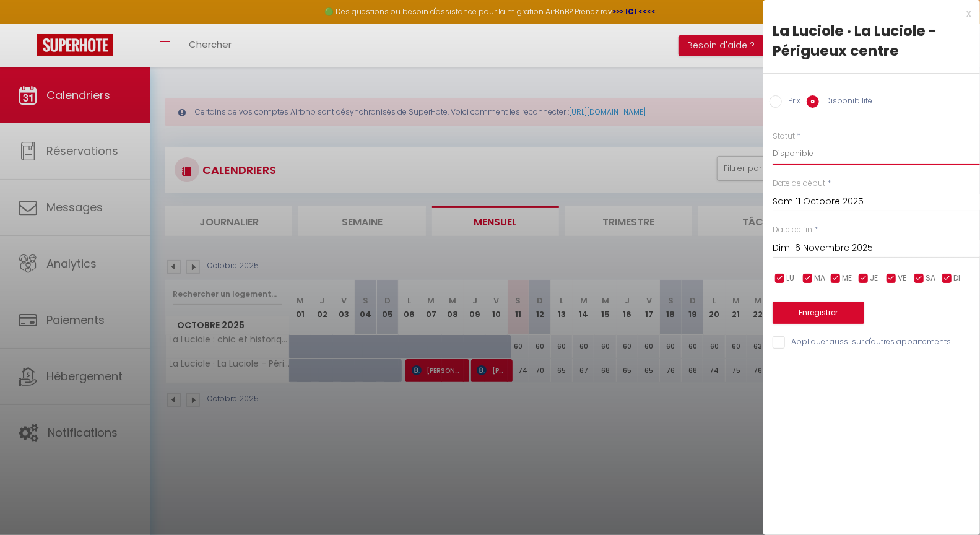
click at [794, 150] on select "Disponible Indisponible" at bounding box center [875, 154] width 207 height 24
click at [817, 316] on button "Enregistrer" at bounding box center [818, 312] width 92 height 22
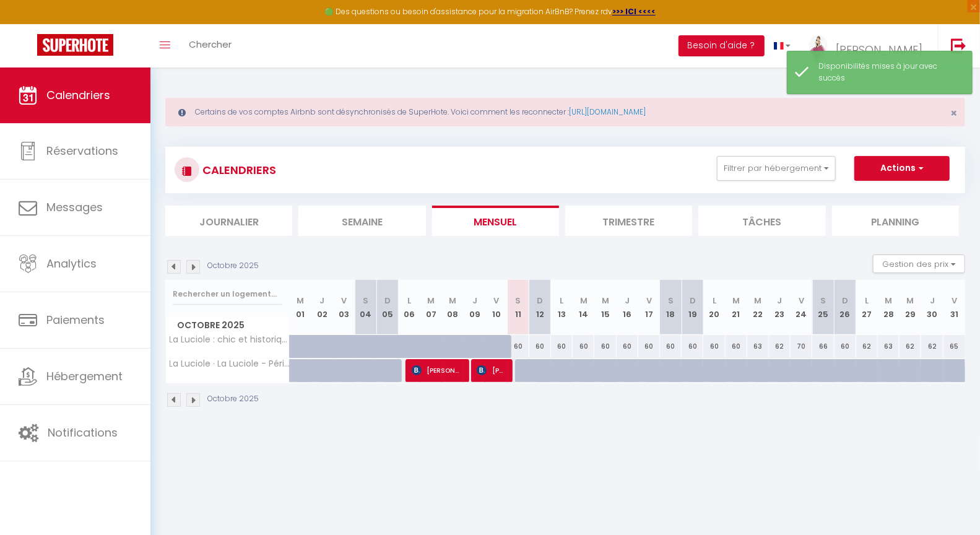
click at [192, 267] on img at bounding box center [193, 267] width 14 height 14
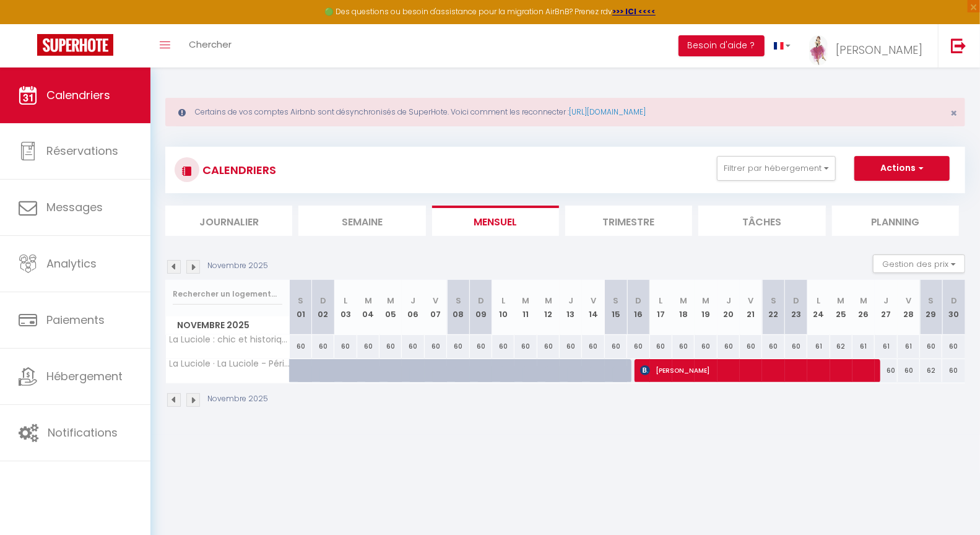
click at [191, 266] on img at bounding box center [193, 267] width 14 height 14
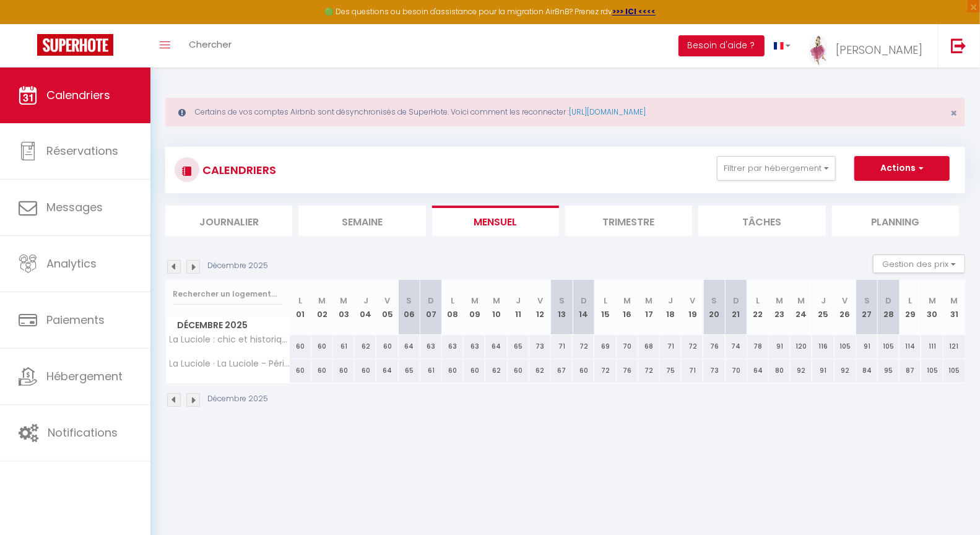
click at [191, 266] on img at bounding box center [193, 267] width 14 height 14
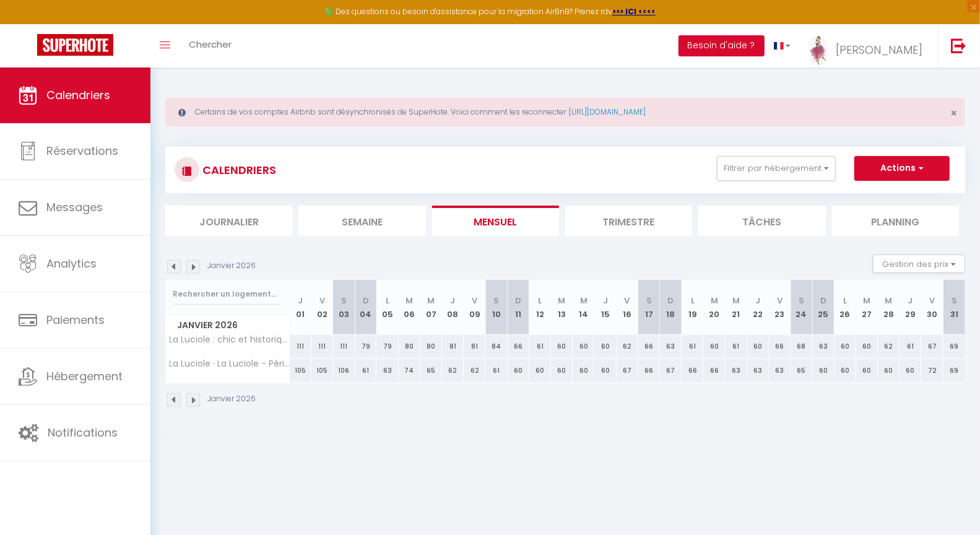
click at [194, 266] on img at bounding box center [193, 267] width 14 height 14
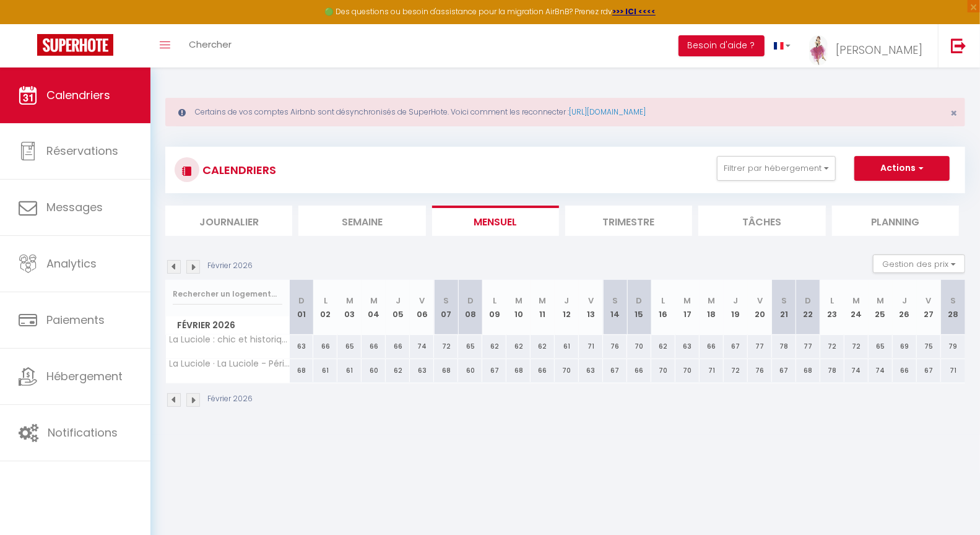
click at [194, 266] on img at bounding box center [193, 267] width 14 height 14
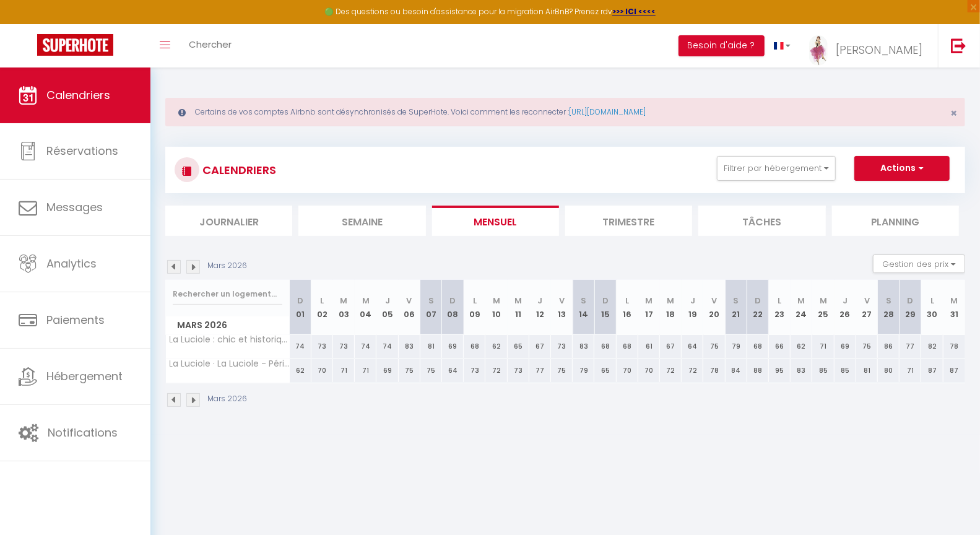
click at [193, 266] on img at bounding box center [193, 267] width 14 height 14
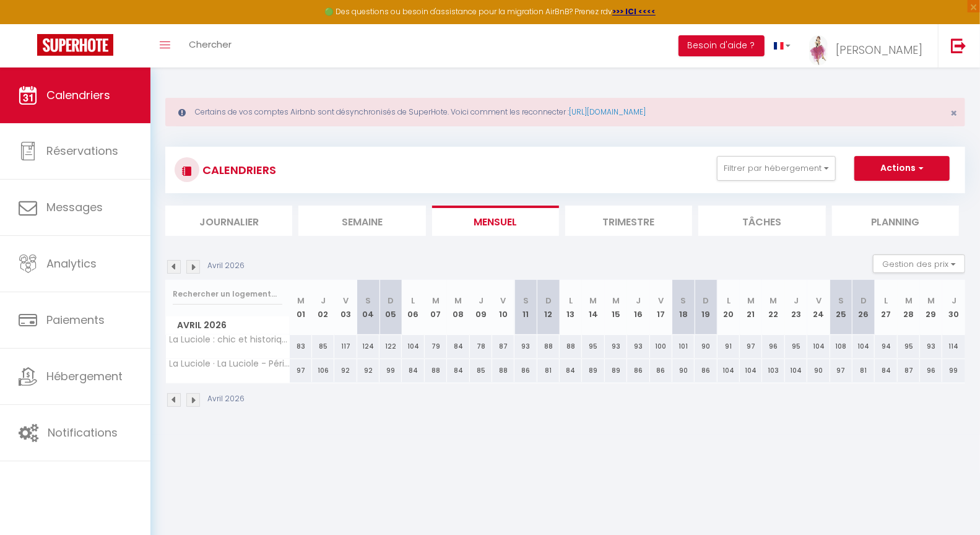
click at [192, 266] on img at bounding box center [193, 267] width 14 height 14
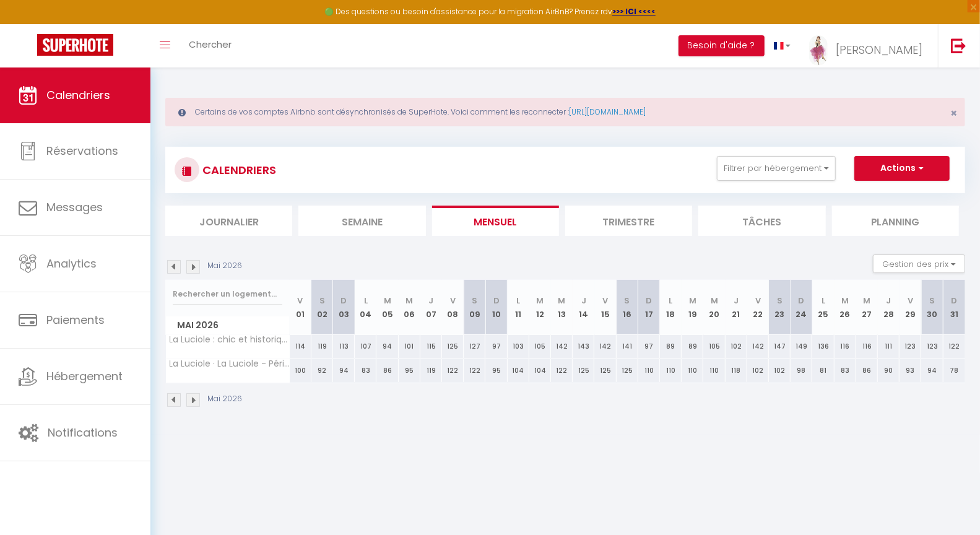
click at [172, 265] on img at bounding box center [174, 267] width 14 height 14
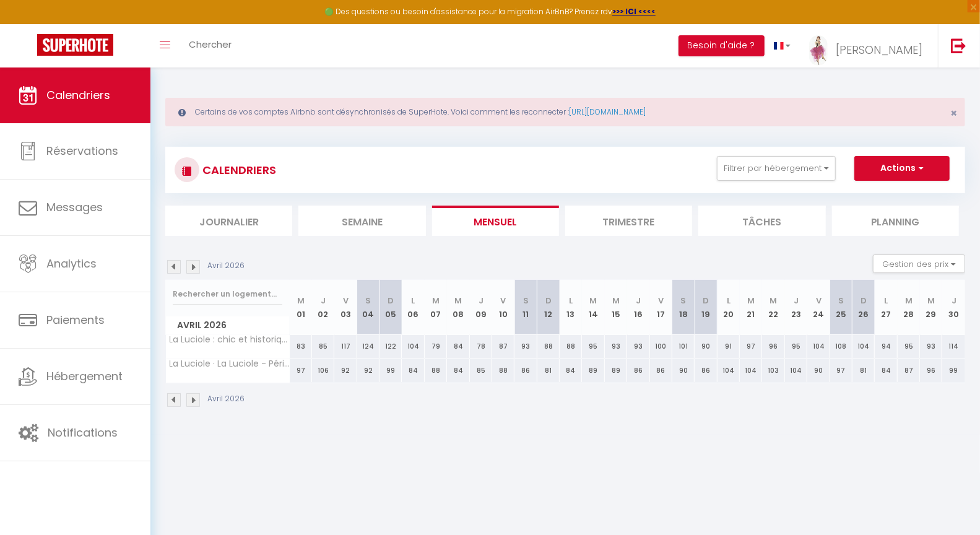
click at [171, 265] on img at bounding box center [174, 267] width 14 height 14
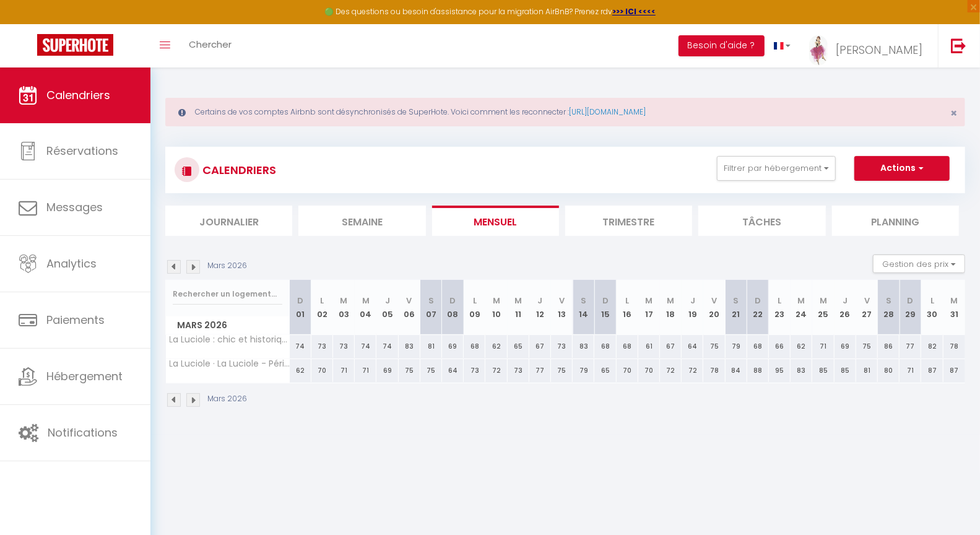
click at [171, 265] on img at bounding box center [174, 267] width 14 height 14
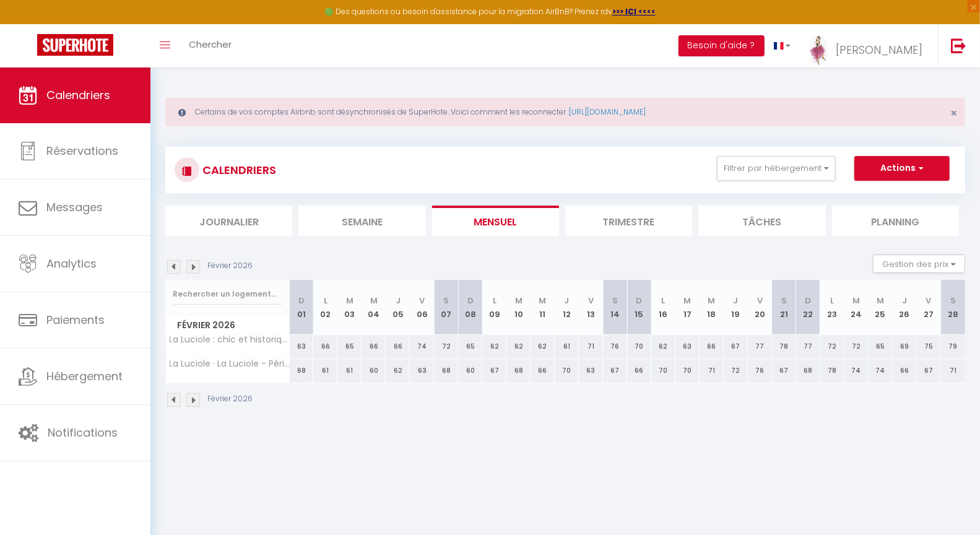
click at [172, 265] on img at bounding box center [174, 267] width 14 height 14
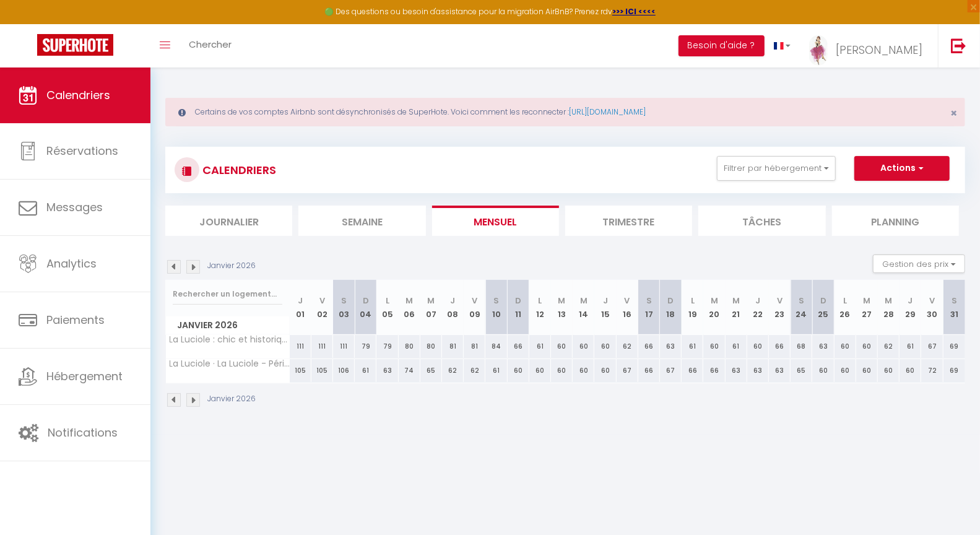
click at [172, 265] on img at bounding box center [174, 267] width 14 height 14
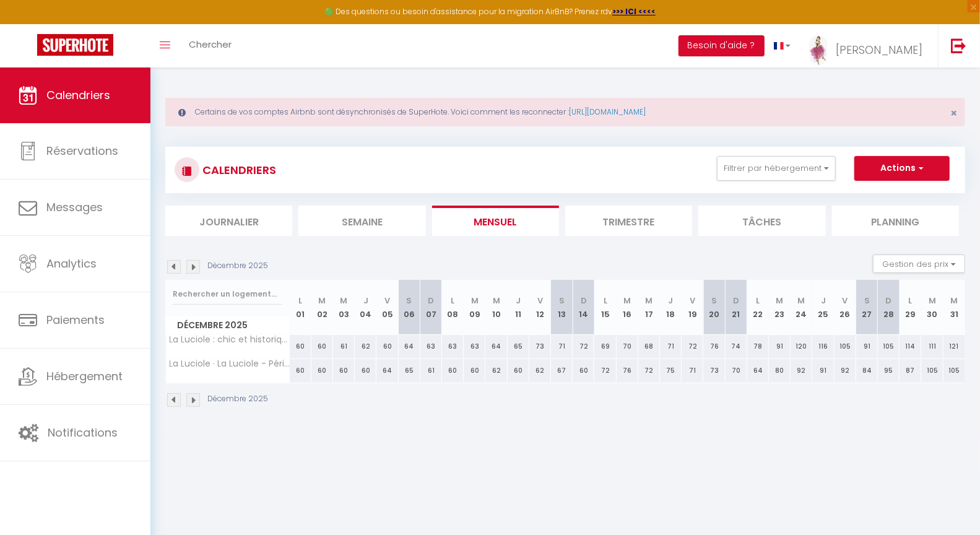
click at [172, 265] on img at bounding box center [174, 267] width 14 height 14
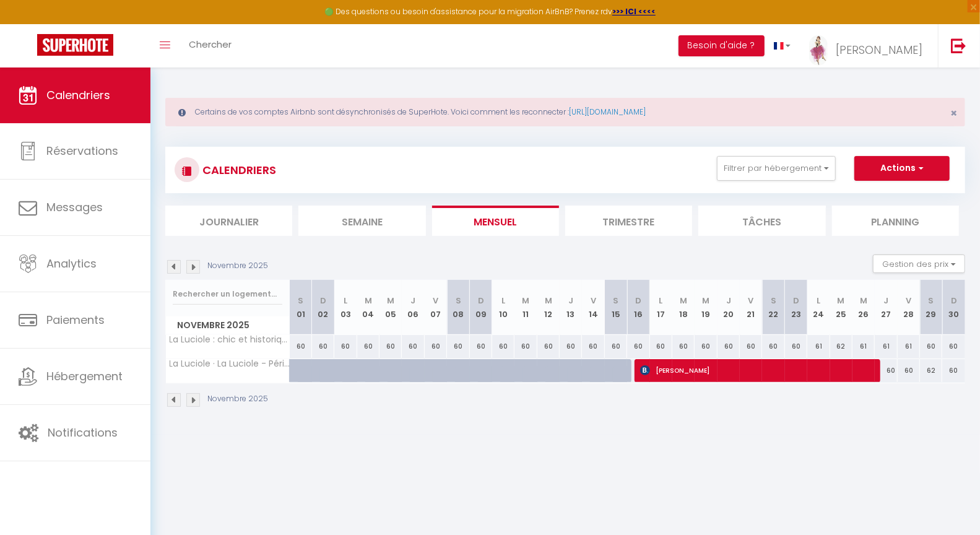
click at [889, 378] on div "60" at bounding box center [886, 370] width 22 height 23
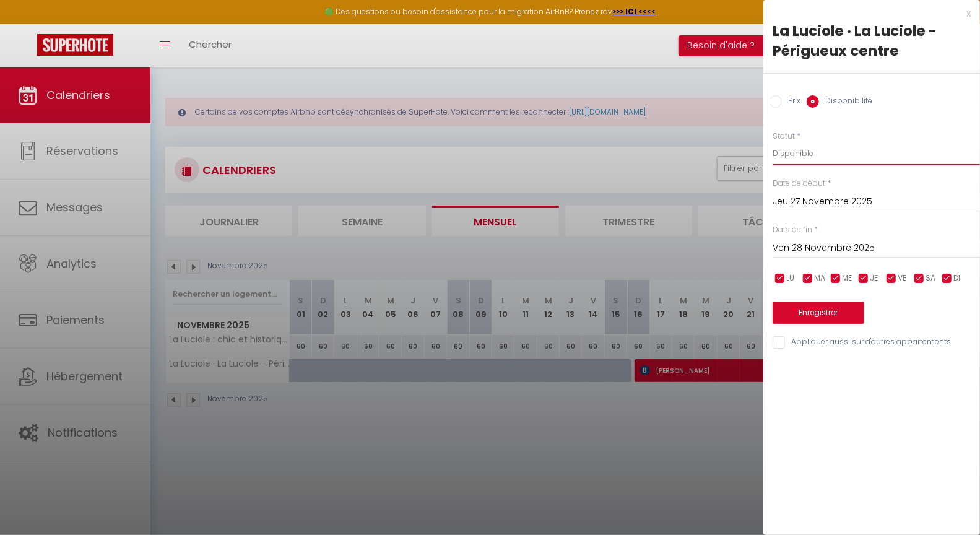
click at [816, 156] on select "Disponible Indisponible" at bounding box center [875, 154] width 207 height 24
click at [816, 246] on input "Ven 28 Novembre 2025" at bounding box center [875, 248] width 207 height 16
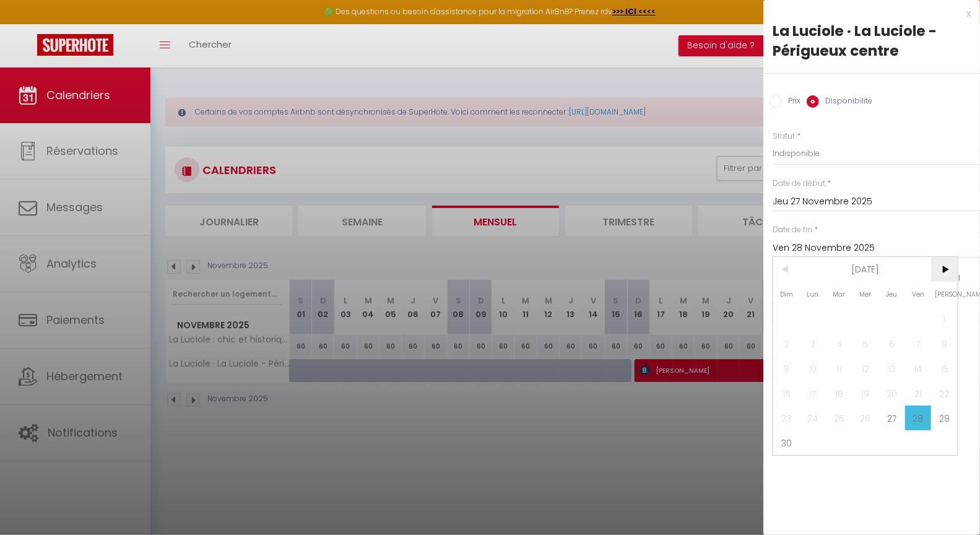
click at [951, 269] on span ">" at bounding box center [944, 269] width 27 height 25
click at [952, 269] on span ">" at bounding box center [944, 269] width 27 height 25
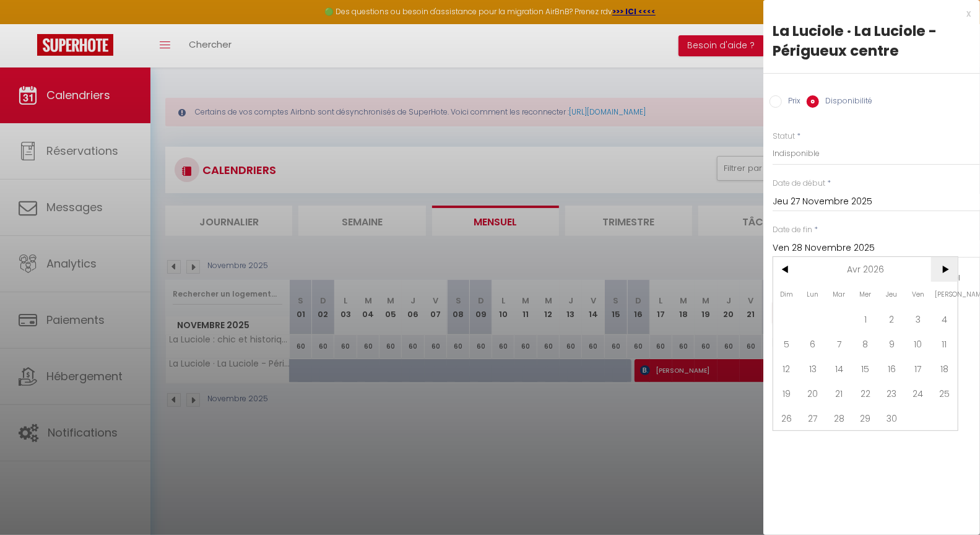
click at [952, 269] on span ">" at bounding box center [944, 269] width 27 height 25
click at [953, 270] on span ">" at bounding box center [944, 269] width 27 height 25
click at [951, 269] on span ">" at bounding box center [944, 269] width 27 height 25
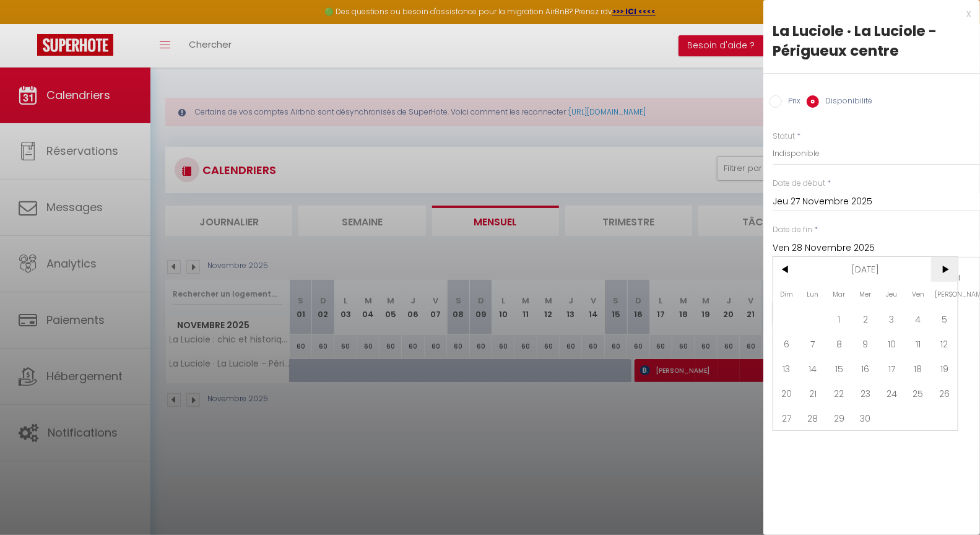
click at [953, 269] on span ">" at bounding box center [944, 269] width 27 height 25
click at [952, 269] on span ">" at bounding box center [944, 269] width 27 height 25
click at [951, 269] on span ">" at bounding box center [944, 269] width 27 height 25
click at [780, 269] on span "<" at bounding box center [786, 269] width 27 height 25
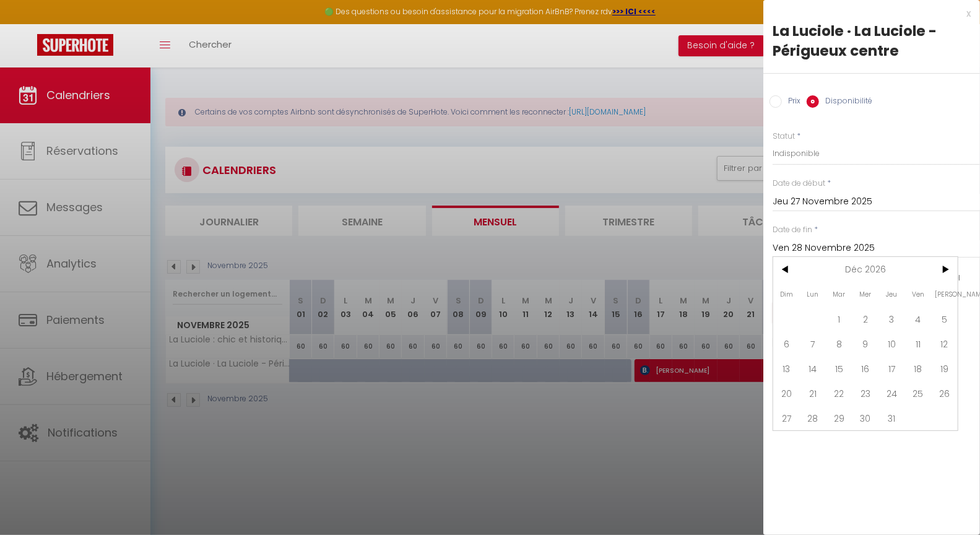
click at [896, 418] on span "31" at bounding box center [891, 417] width 27 height 25
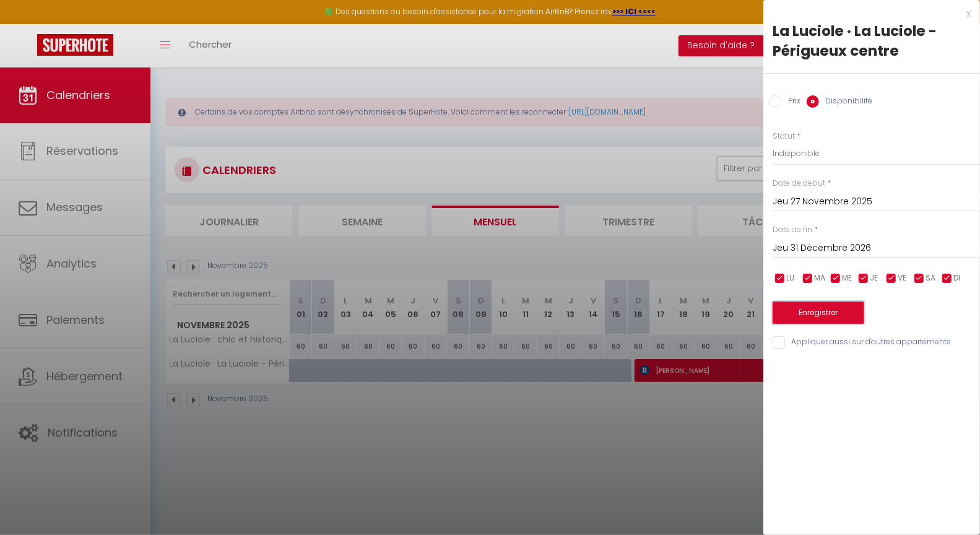
drag, startPoint x: 816, startPoint y: 313, endPoint x: 488, endPoint y: 512, distance: 383.0
click at [816, 313] on button "Enregistrer" at bounding box center [818, 312] width 92 height 22
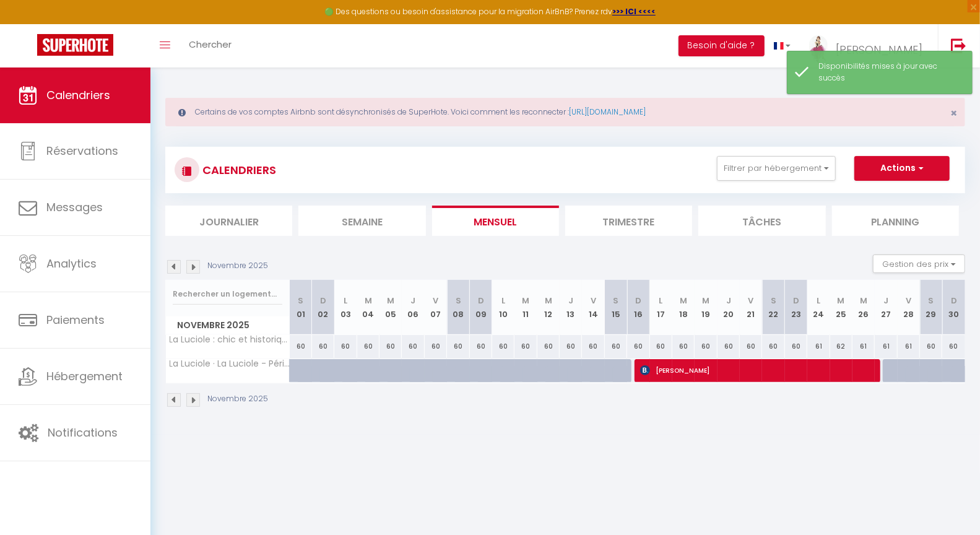
click at [197, 265] on img at bounding box center [193, 267] width 14 height 14
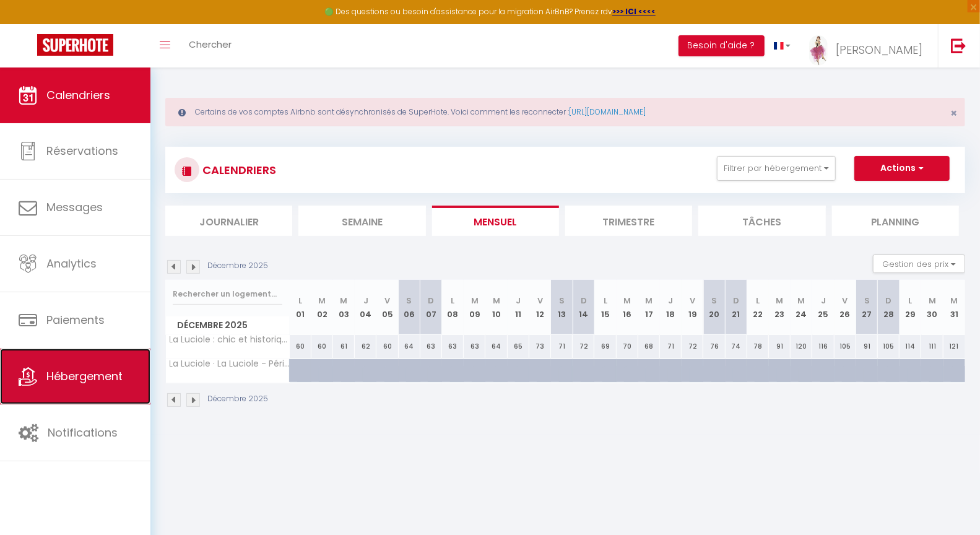
click at [108, 378] on span "Hébergement" at bounding box center [84, 375] width 76 height 15
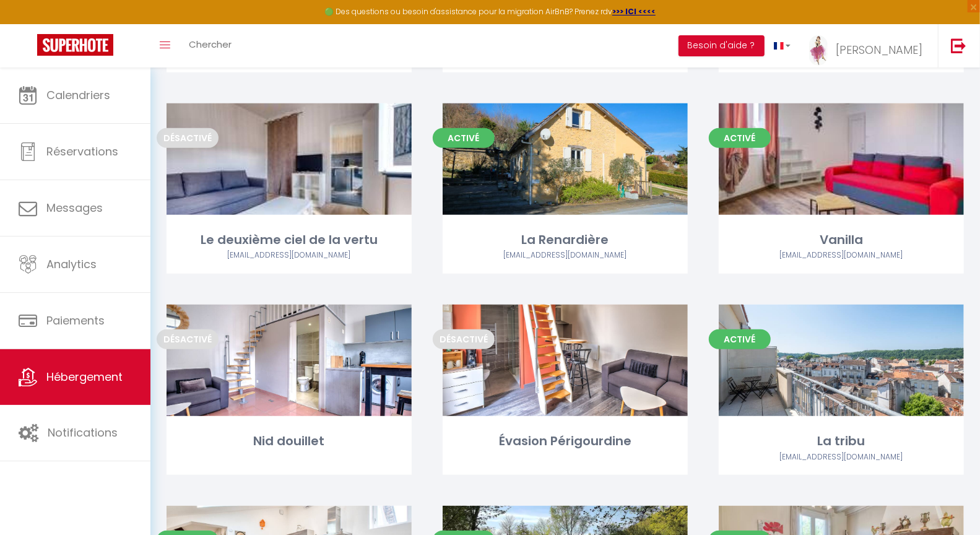
scroll to position [2586, 0]
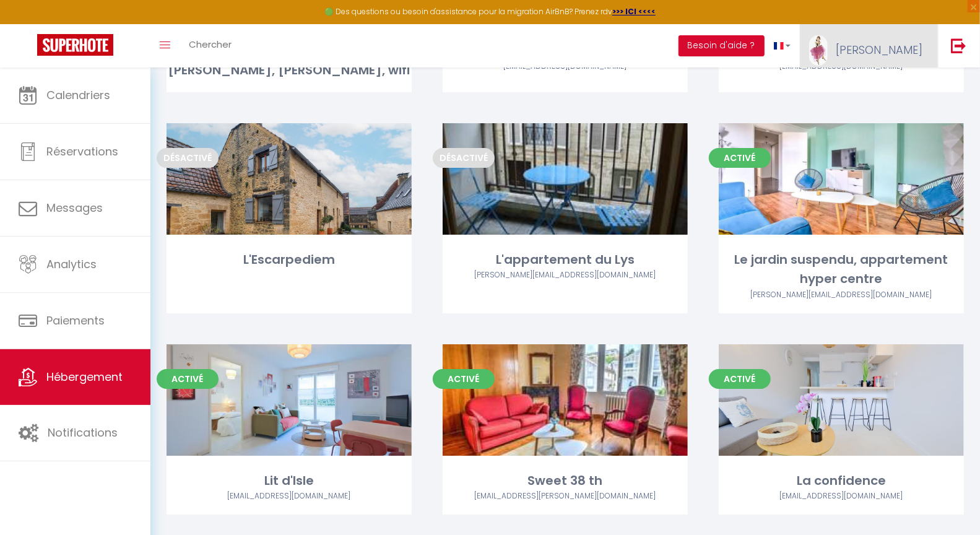
click at [915, 53] on span "[PERSON_NAME]" at bounding box center [879, 49] width 87 height 15
click at [878, 85] on link "Paramètres" at bounding box center [888, 86] width 92 height 21
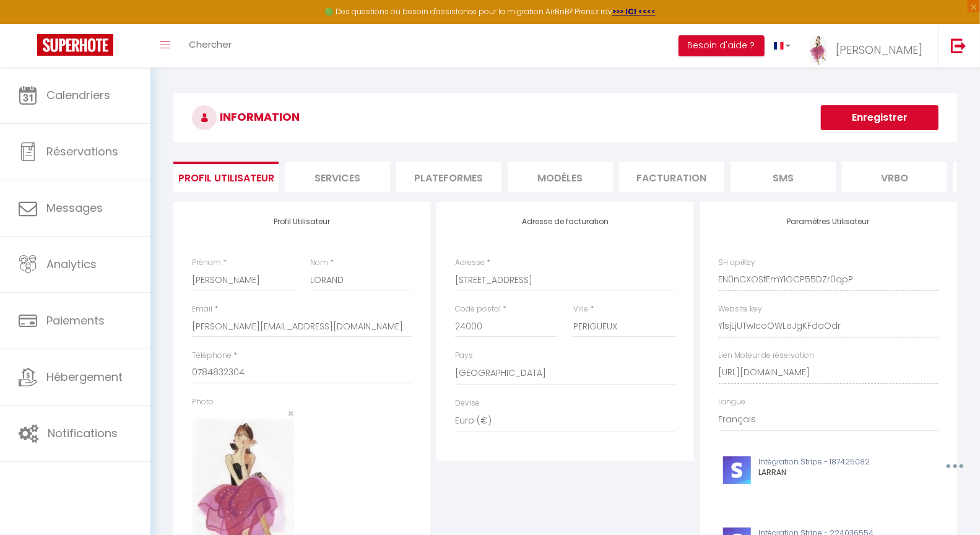
click at [456, 183] on li "Plateformes" at bounding box center [448, 177] width 105 height 30
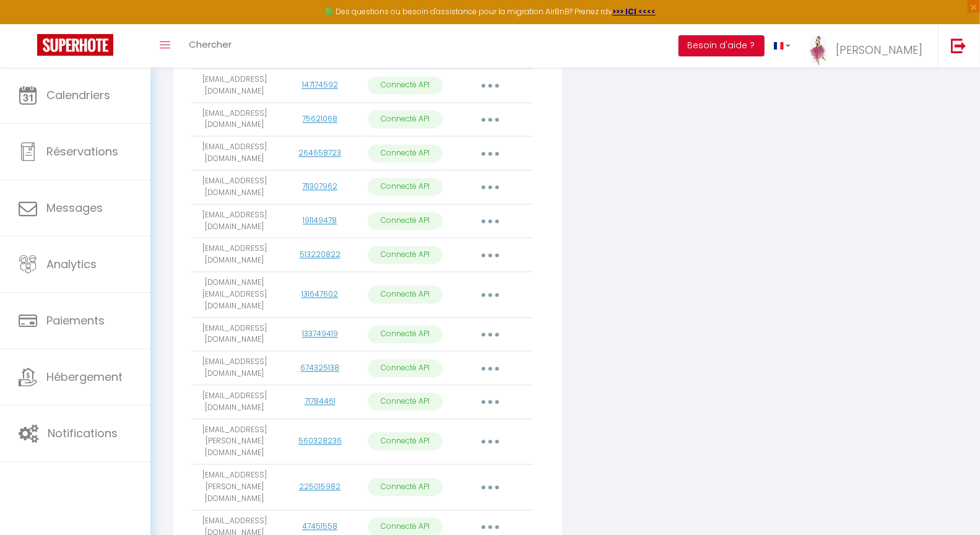
scroll to position [1721, 0]
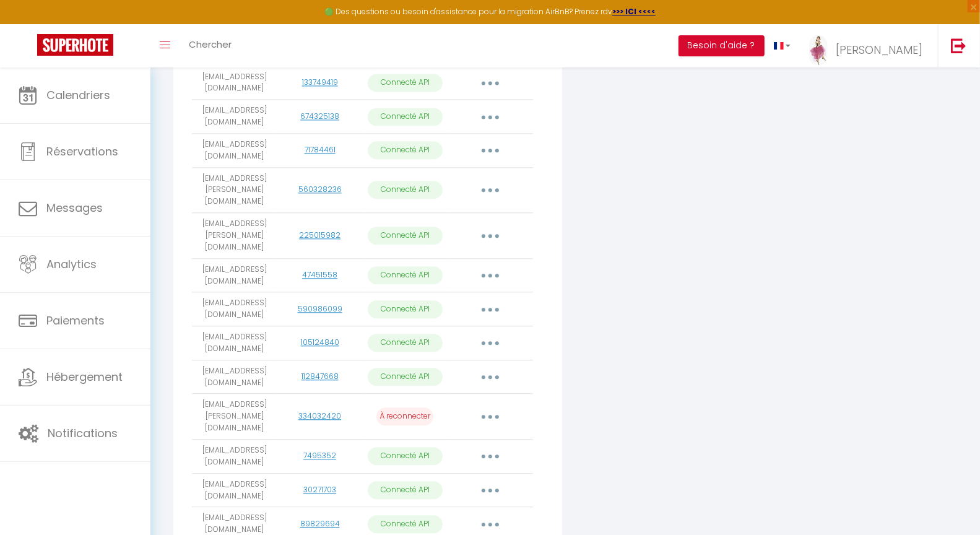
click at [495, 514] on button "button" at bounding box center [490, 524] width 35 height 20
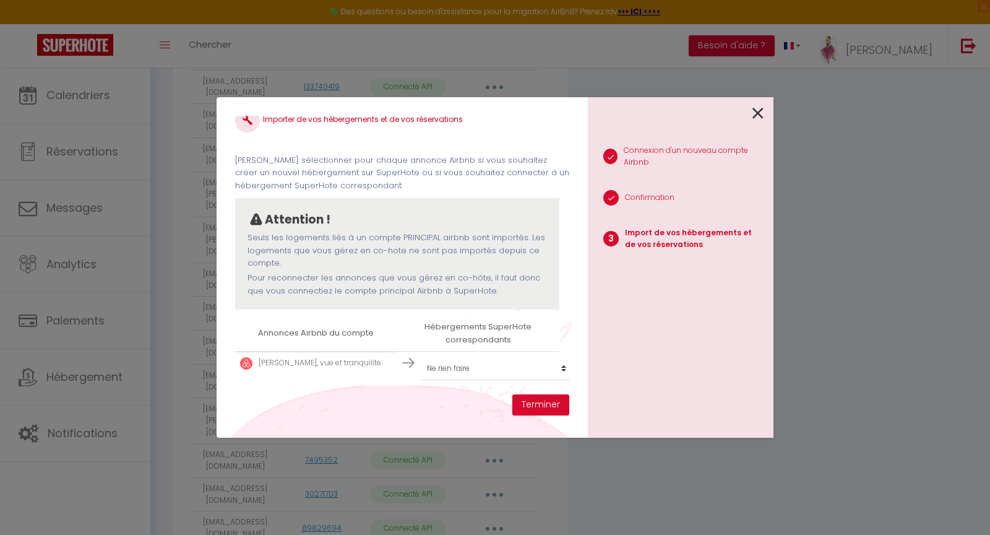
scroll to position [28, 0]
click at [465, 358] on select "Créer un nouvel hébergement Ne rien faire Le panoramique, vue et confort La Sou…" at bounding box center [497, 368] width 152 height 24
click at [548, 405] on button "Terminer" at bounding box center [540, 404] width 57 height 21
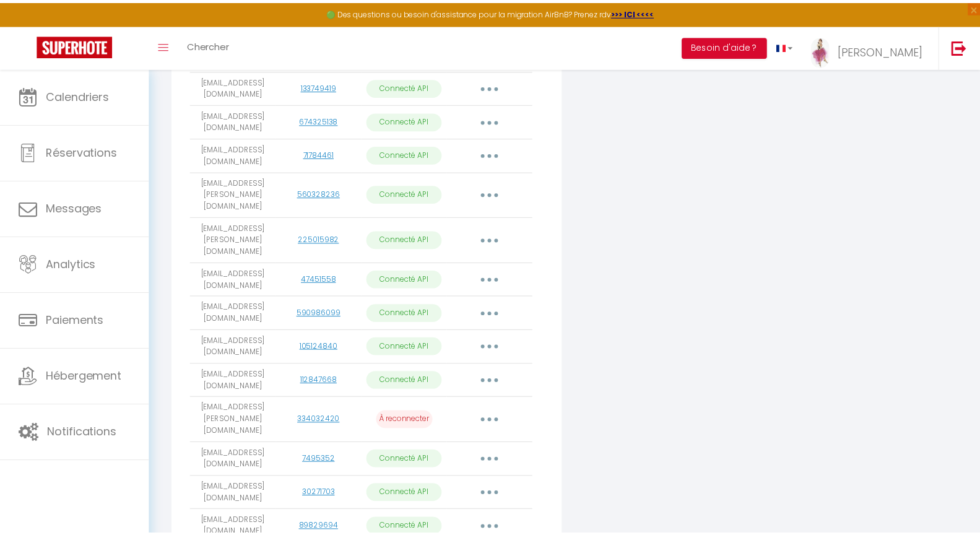
scroll to position [1721, 0]
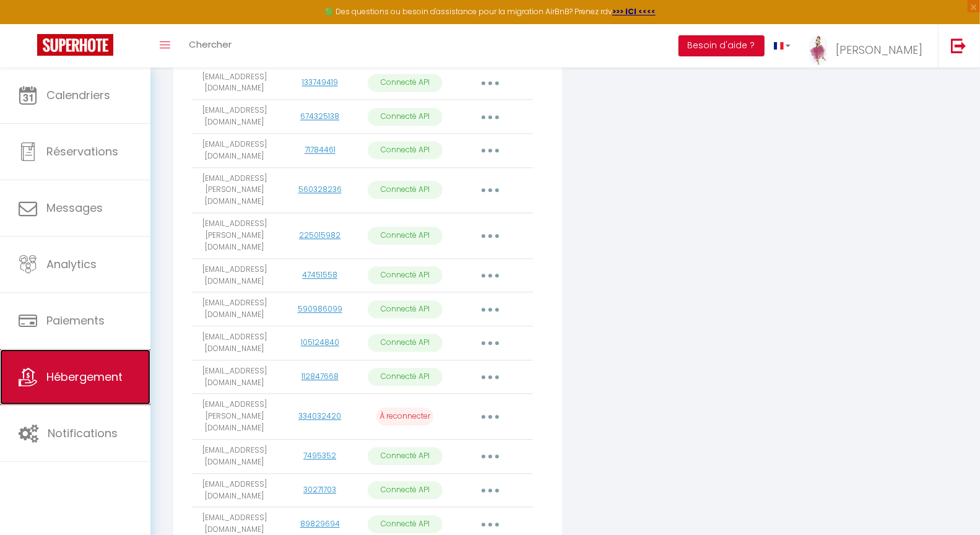
click at [84, 377] on span "Hébergement" at bounding box center [84, 376] width 76 height 15
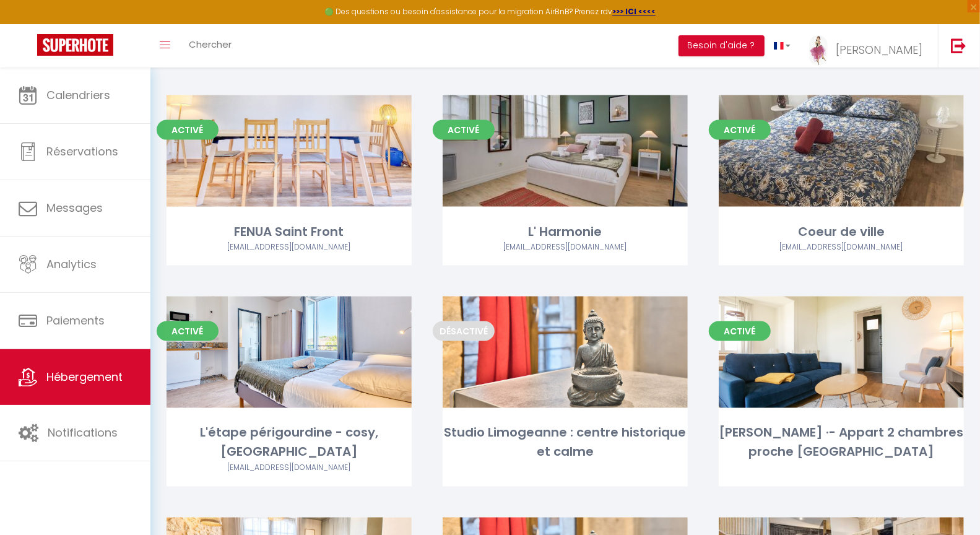
scroll to position [5298, 0]
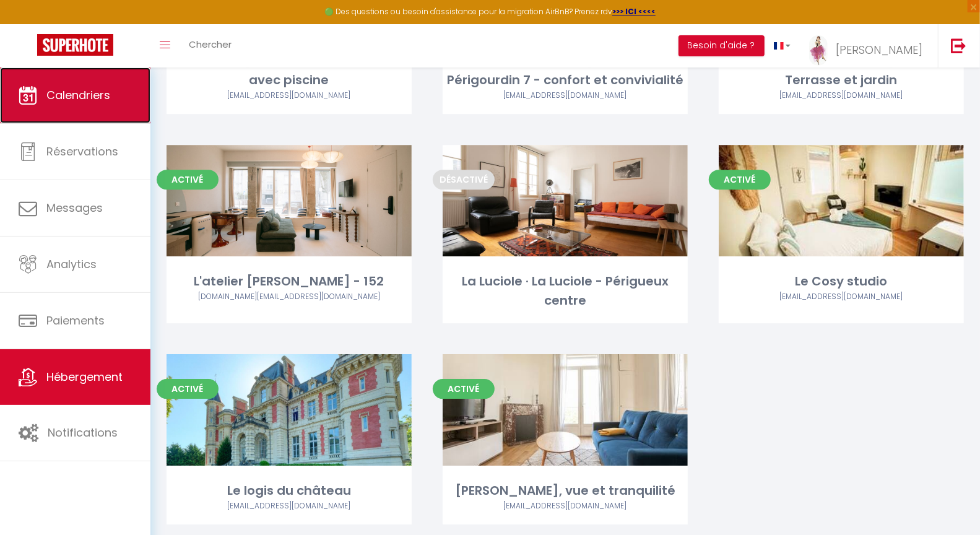
click at [64, 97] on span "Calendriers" at bounding box center [78, 94] width 64 height 15
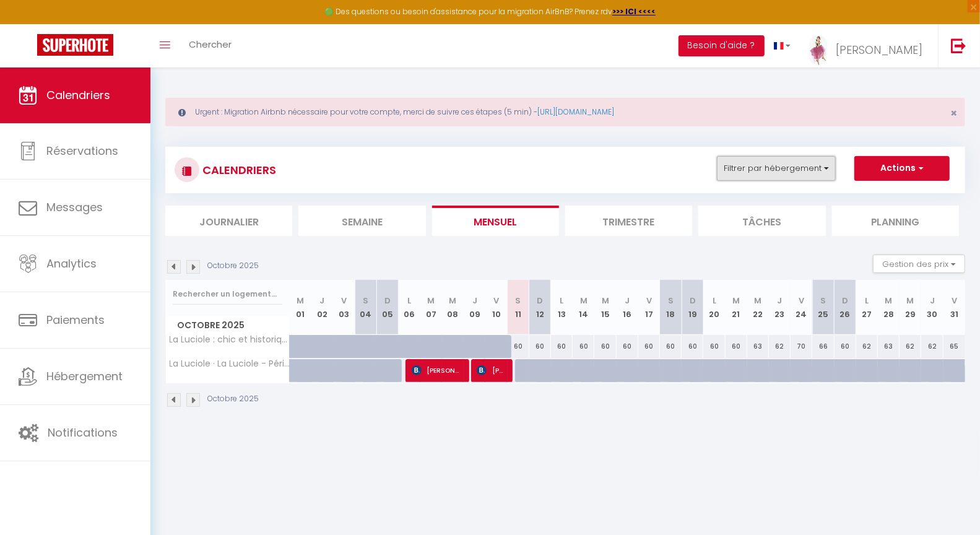
click at [760, 173] on button "Filtrer par hébergement" at bounding box center [776, 168] width 119 height 25
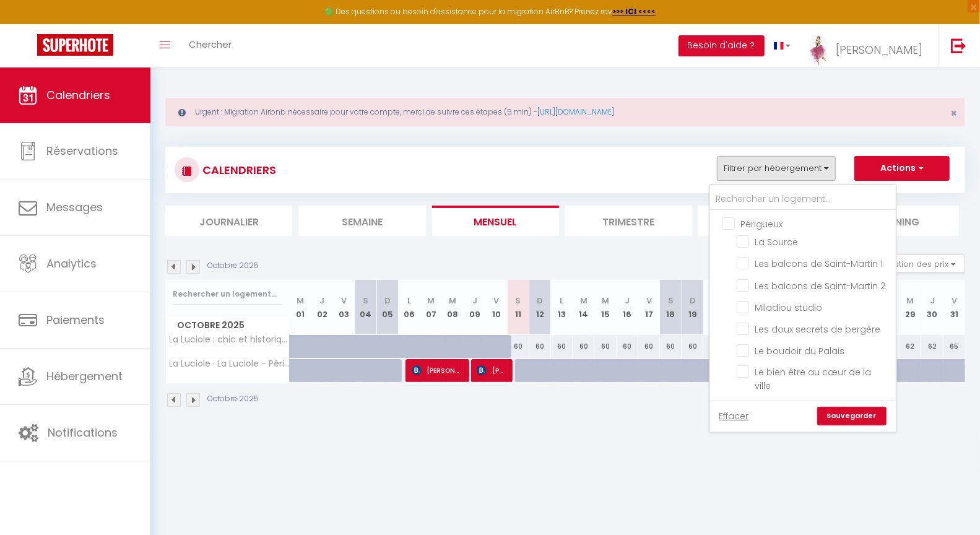
click at [732, 225] on input "Périgueux" at bounding box center [815, 223] width 186 height 12
click at [733, 224] on input "Périgueux" at bounding box center [815, 223] width 186 height 12
click at [751, 420] on input "[PERSON_NAME], vue et tranquilité" at bounding box center [814, 426] width 155 height 12
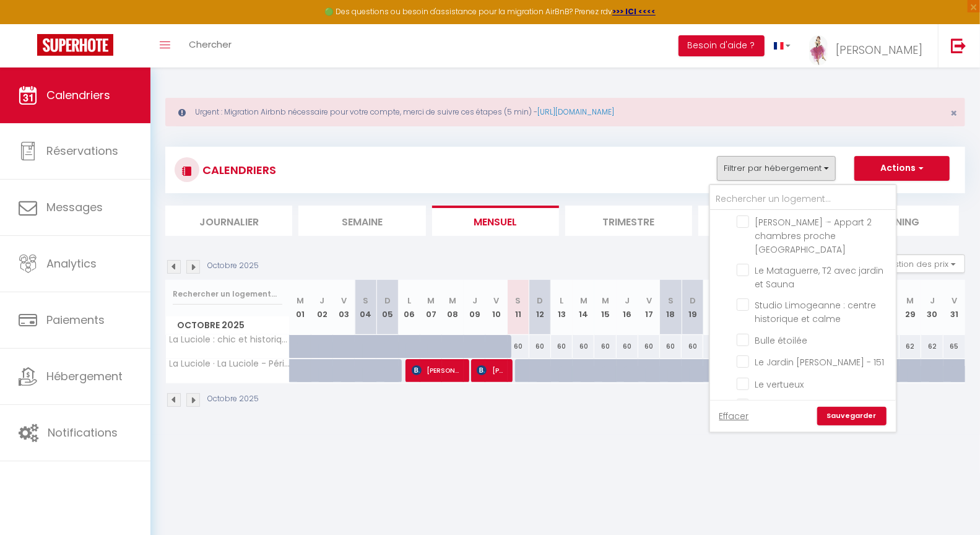
scroll to position [875, 0]
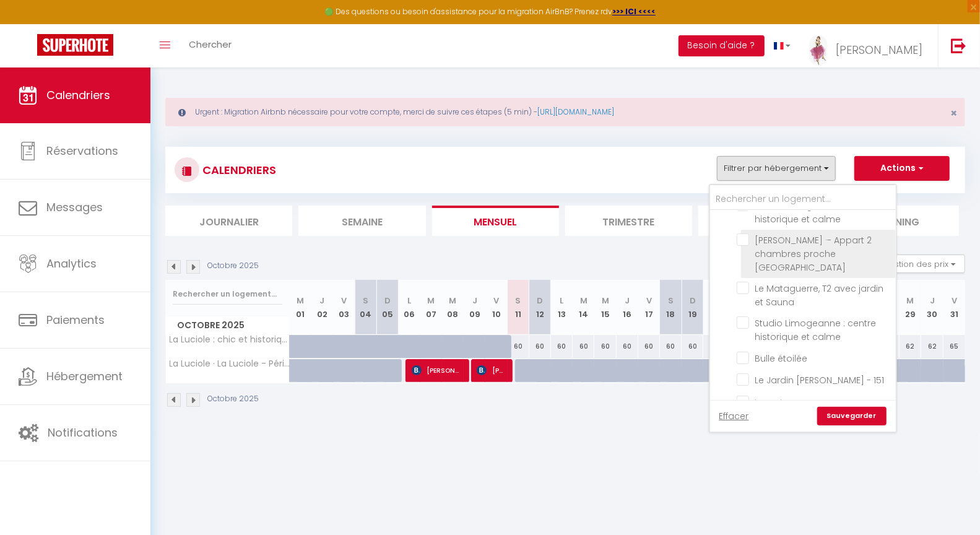
click at [753, 246] on input "[PERSON_NAME] ·- Appart 2 chambres proche [GEOGRAPHIC_DATA]" at bounding box center [814, 239] width 155 height 12
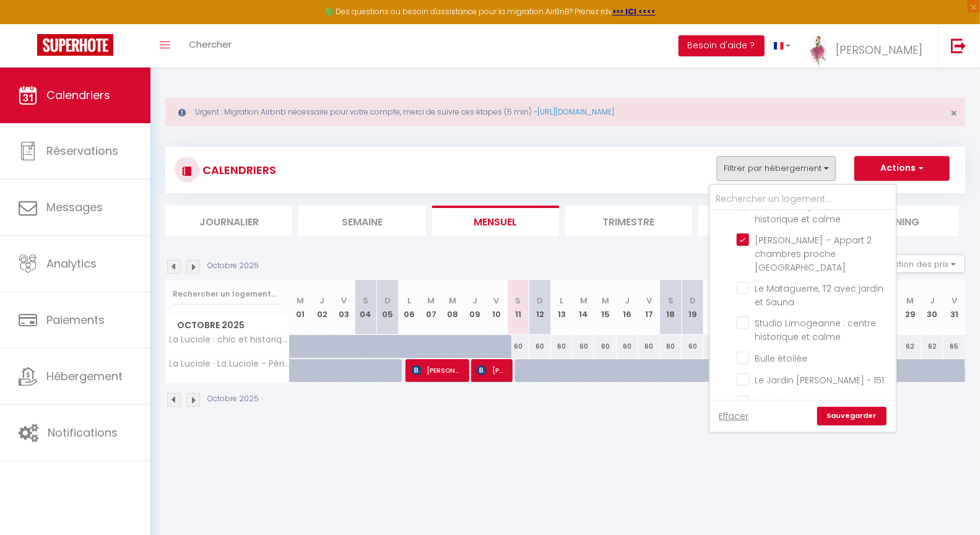
click at [869, 415] on link "Sauvegarder" at bounding box center [851, 416] width 69 height 19
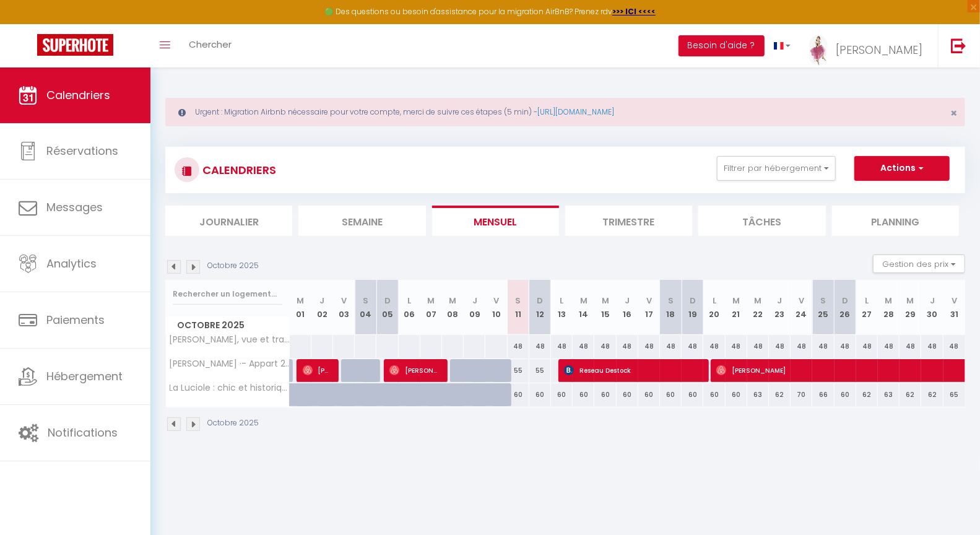
click at [193, 264] on img at bounding box center [193, 267] width 14 height 14
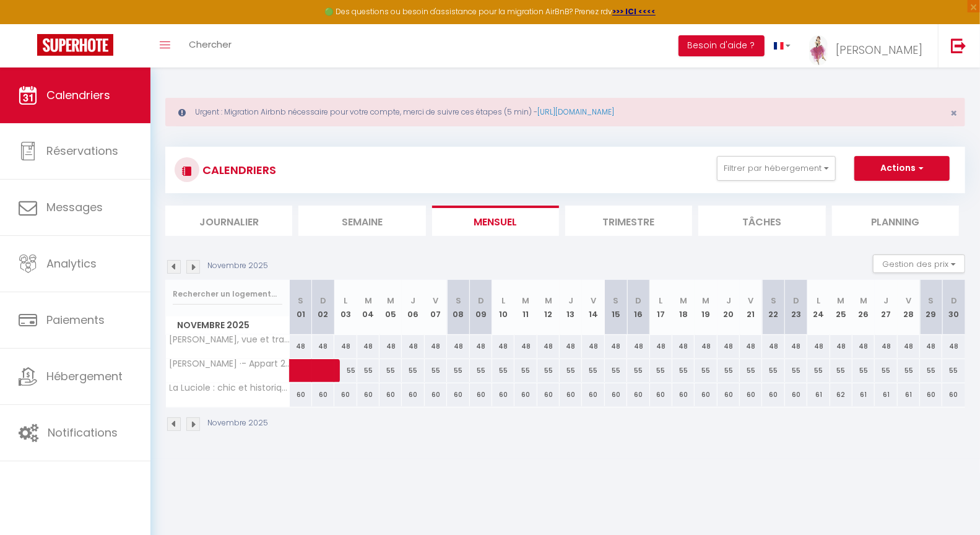
click at [194, 264] on img at bounding box center [193, 267] width 14 height 14
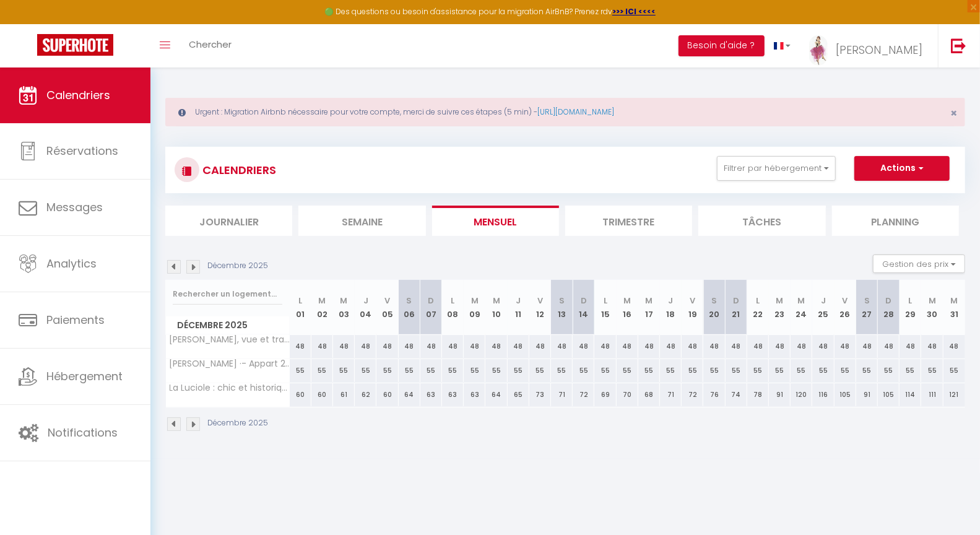
click at [170, 269] on img at bounding box center [174, 267] width 14 height 14
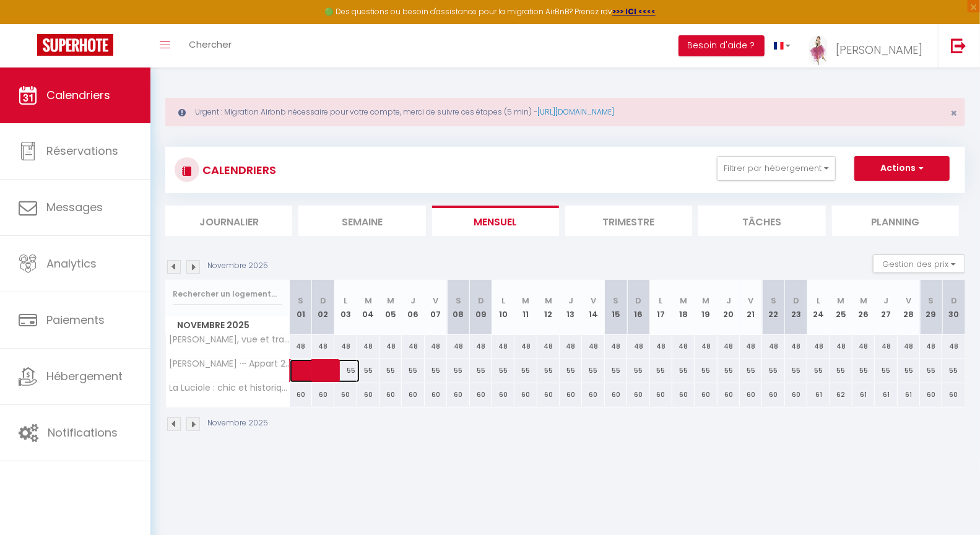
click at [352, 373] on span at bounding box center [331, 371] width 57 height 24
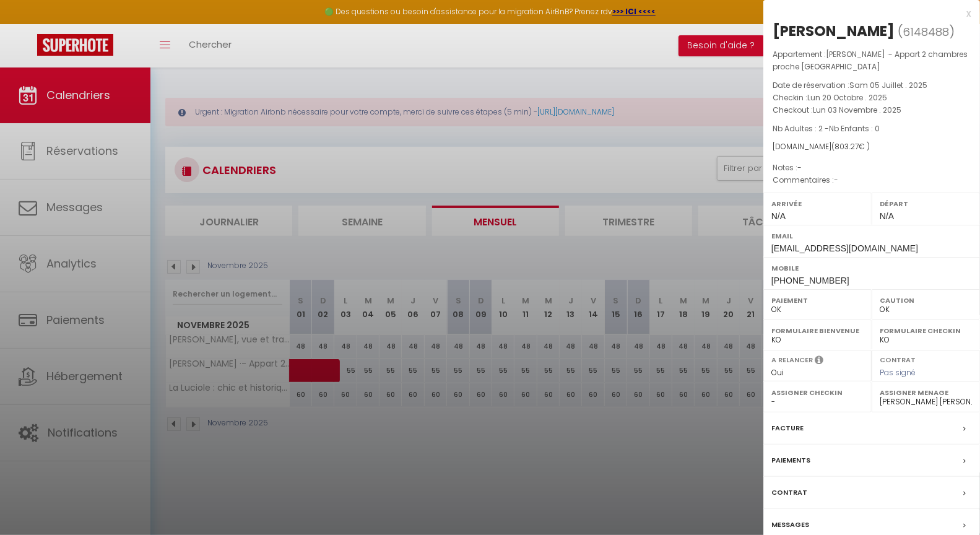
drag, startPoint x: 407, startPoint y: 455, endPoint x: 402, endPoint y: 449, distance: 7.1
click at [407, 455] on div at bounding box center [490, 267] width 980 height 535
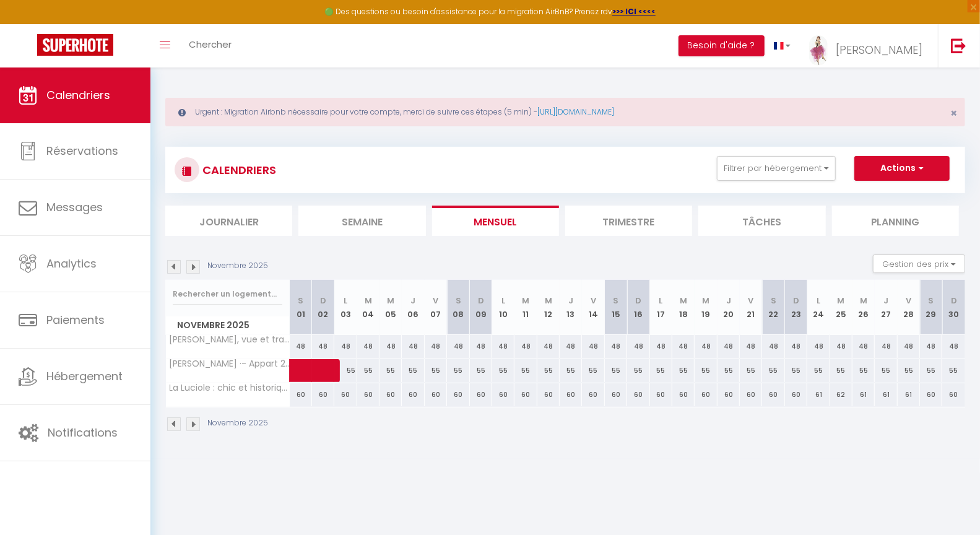
click at [368, 369] on div "55" at bounding box center [368, 370] width 22 height 23
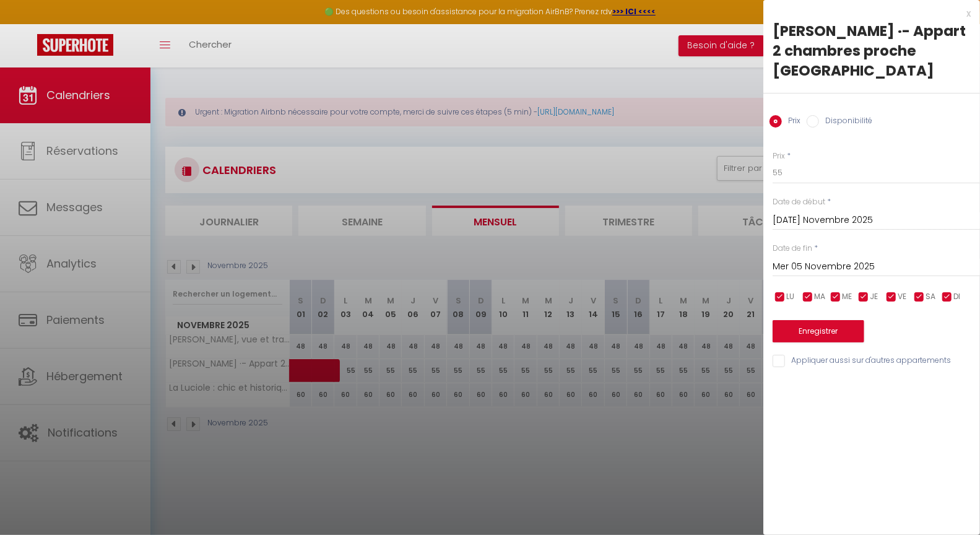
click at [815, 115] on input "Disponibilité" at bounding box center [812, 121] width 12 height 12
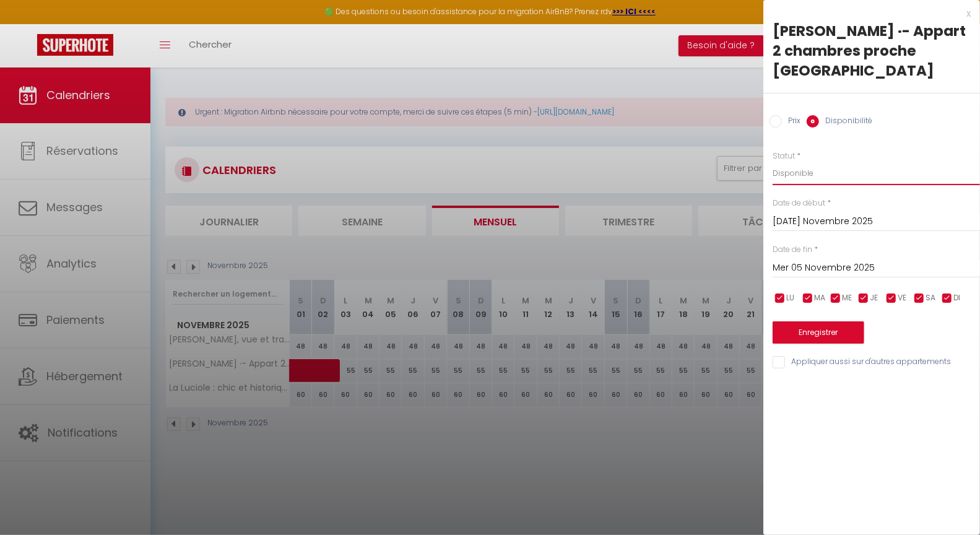
click at [788, 162] on select "Disponible Indisponible" at bounding box center [875, 174] width 207 height 24
click at [812, 260] on input "Mer 05 Novembre 2025" at bounding box center [875, 268] width 207 height 16
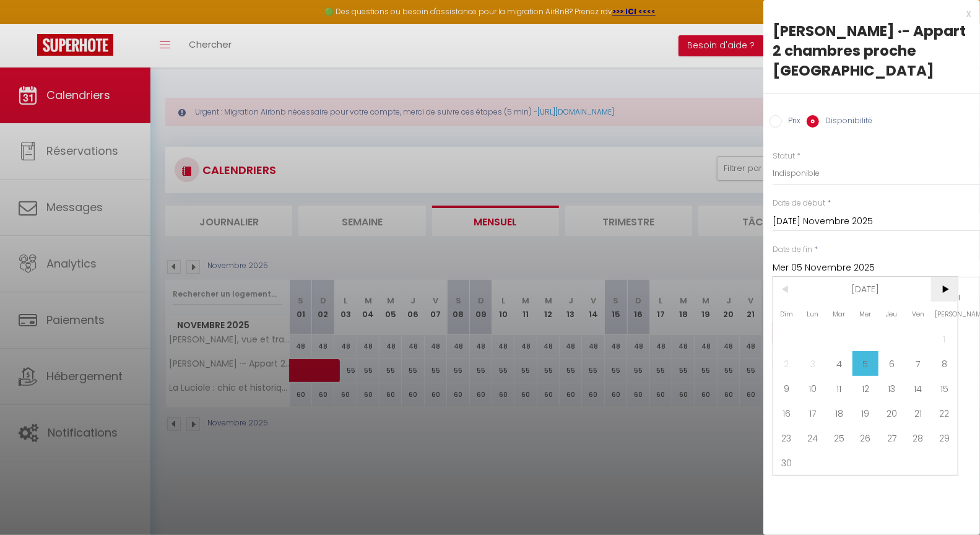
click at [948, 277] on span ">" at bounding box center [944, 289] width 27 height 25
click at [947, 277] on span ">" at bounding box center [944, 289] width 27 height 25
click at [948, 277] on span ">" at bounding box center [944, 289] width 27 height 25
click at [947, 277] on span ">" at bounding box center [944, 289] width 27 height 25
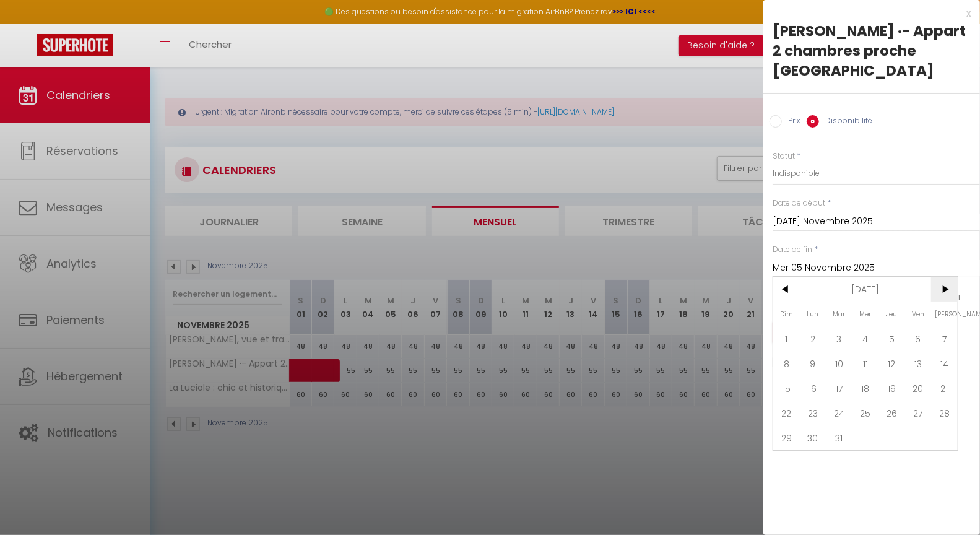
click at [948, 277] on span ">" at bounding box center [944, 289] width 27 height 25
click at [920, 425] on span "31" at bounding box center [918, 437] width 27 height 25
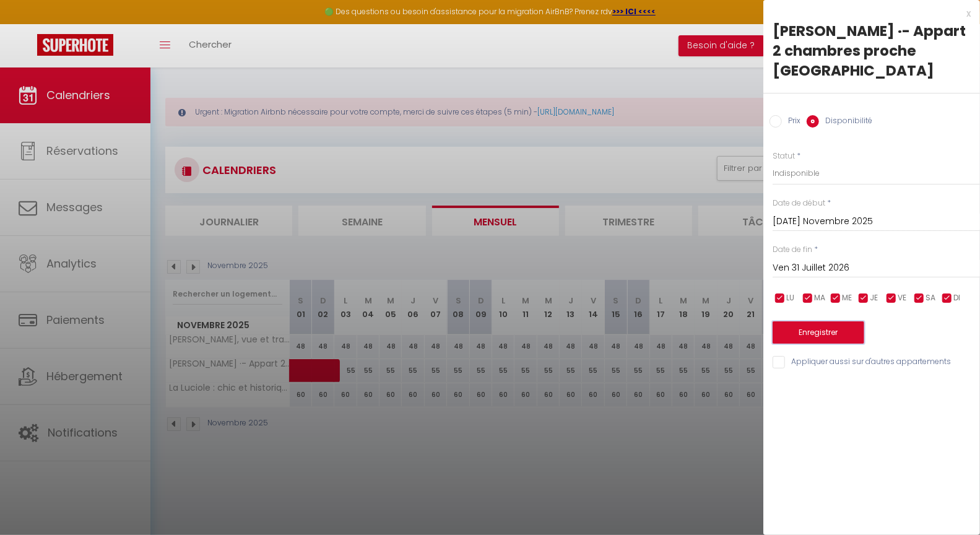
click at [821, 321] on button "Enregistrer" at bounding box center [818, 332] width 92 height 22
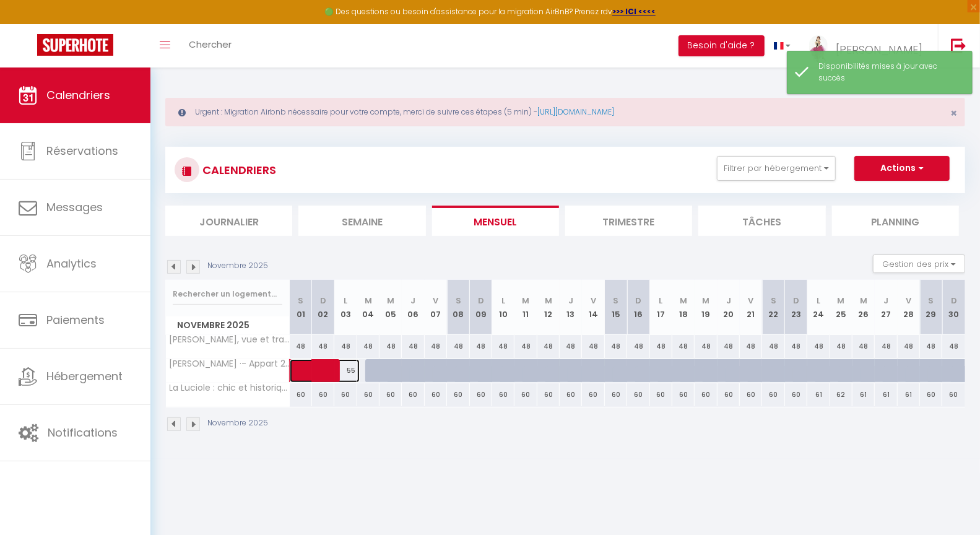
click at [355, 375] on span at bounding box center [331, 371] width 57 height 24
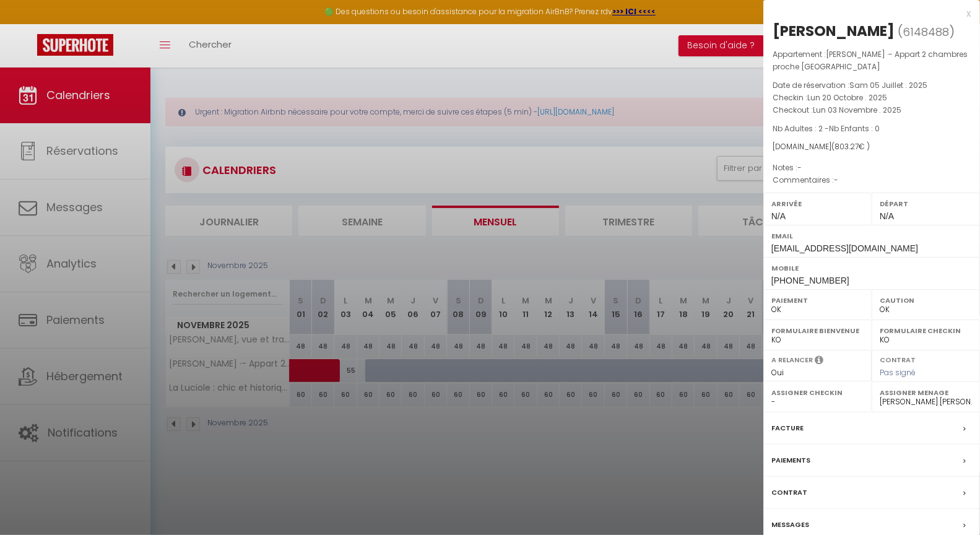
click at [477, 498] on div at bounding box center [490, 267] width 980 height 535
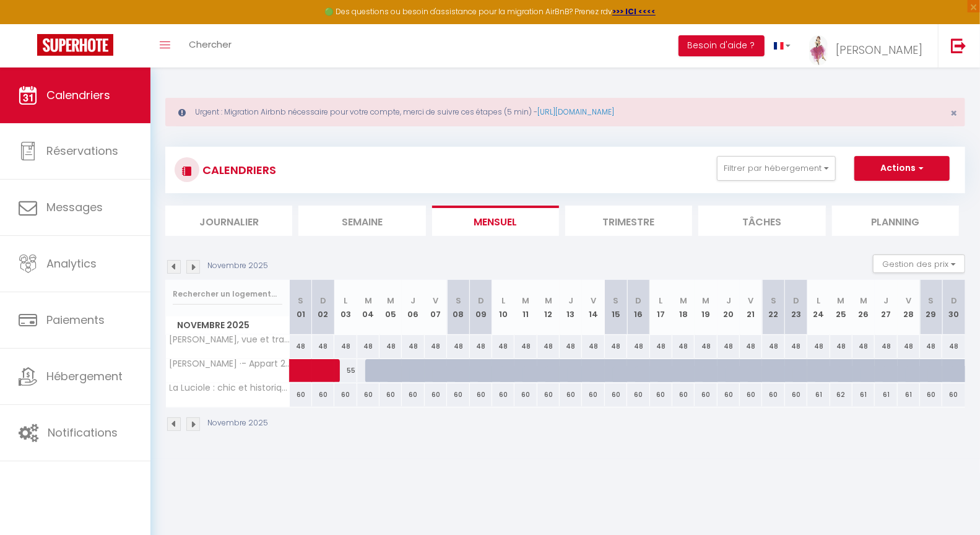
click at [361, 373] on div "55" at bounding box center [367, 370] width 23 height 23
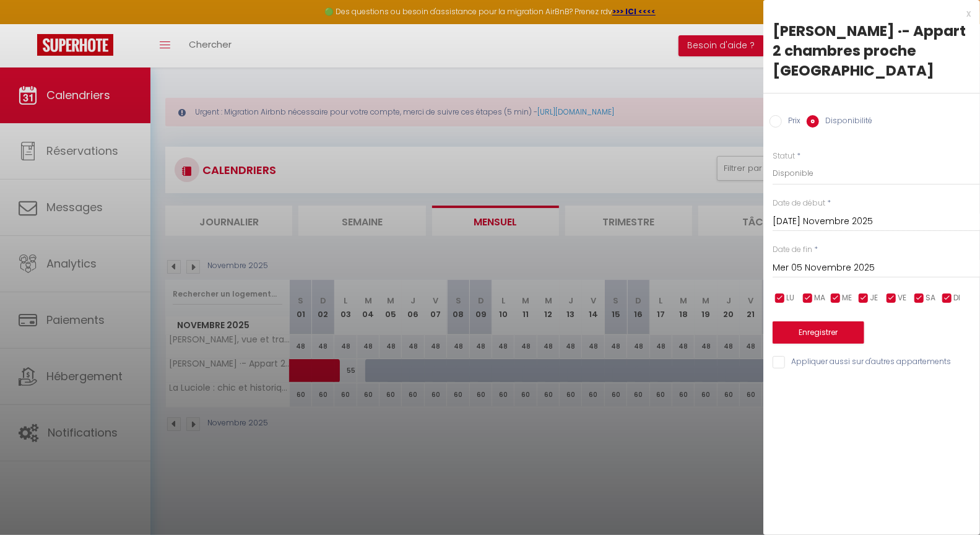
click at [811, 197] on label "Date de début" at bounding box center [798, 203] width 53 height 12
click at [814, 214] on input "[DATE] Novembre 2025" at bounding box center [875, 222] width 207 height 16
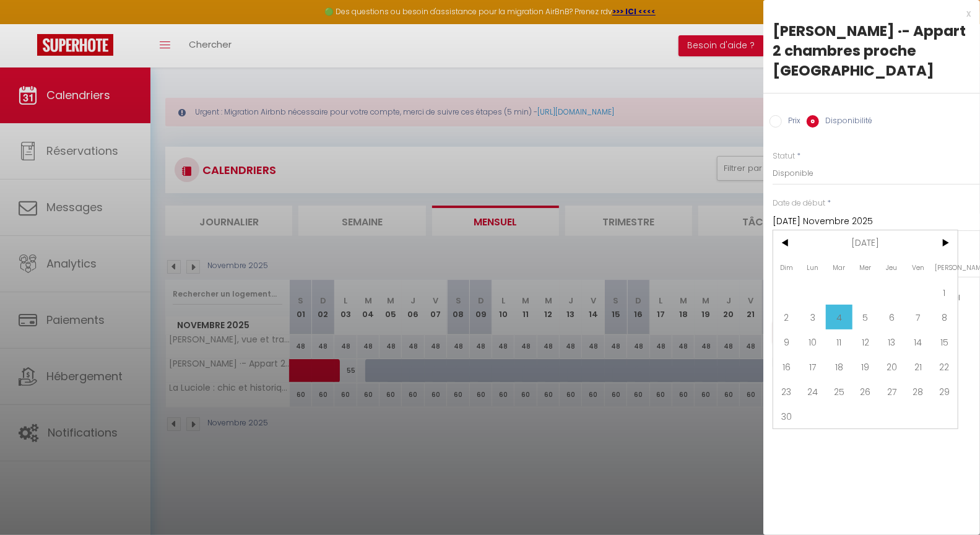
click at [814, 305] on span "3" at bounding box center [813, 317] width 27 height 25
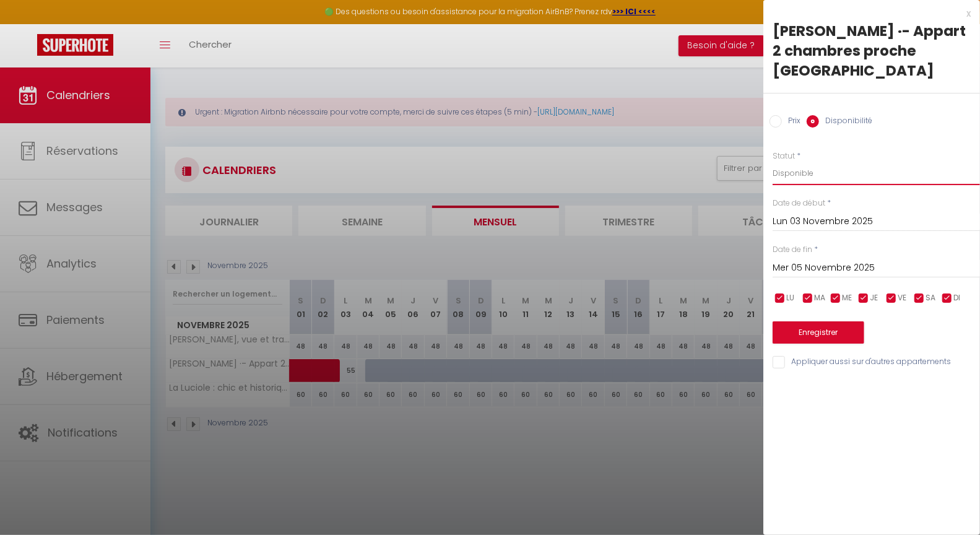
click at [810, 162] on select "Disponible Indisponible" at bounding box center [875, 174] width 207 height 24
click at [830, 321] on button "Enregistrer" at bounding box center [818, 332] width 92 height 22
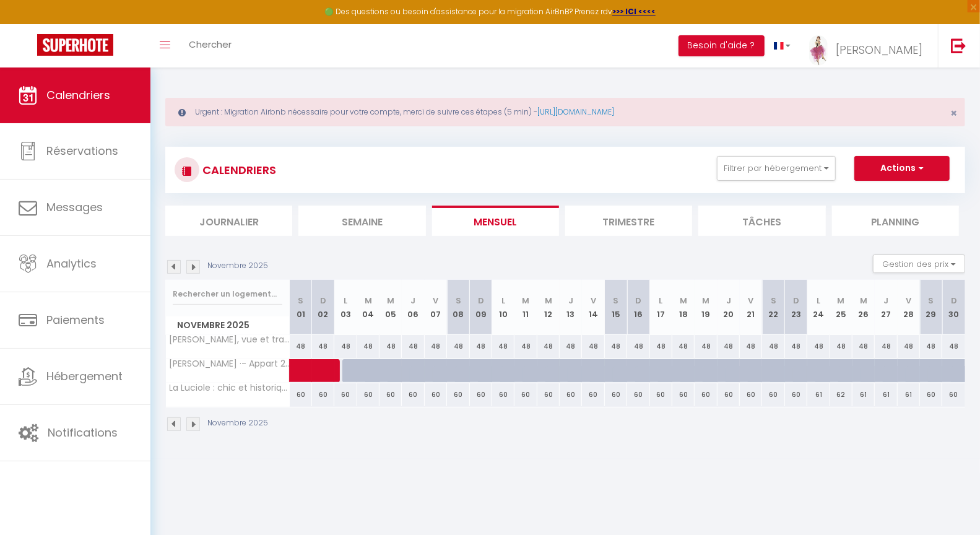
drag, startPoint x: 491, startPoint y: 352, endPoint x: 510, endPoint y: 366, distance: 23.4
click at [509, 365] on tbody "[PERSON_NAME], vue et tranquilité 48 48 48 48 48 48 48 48 48 48 48" at bounding box center [566, 370] width 800 height 72
drag, startPoint x: 557, startPoint y: 367, endPoint x: 755, endPoint y: 380, distance: 198.5
click at [766, 369] on tr "[PERSON_NAME] ·- Appart 2 chambres proche [GEOGRAPHIC_DATA] 55 55 55 55 55 55 5…" at bounding box center [566, 370] width 800 height 24
drag, startPoint x: 699, startPoint y: 506, endPoint x: 678, endPoint y: 489, distance: 27.7
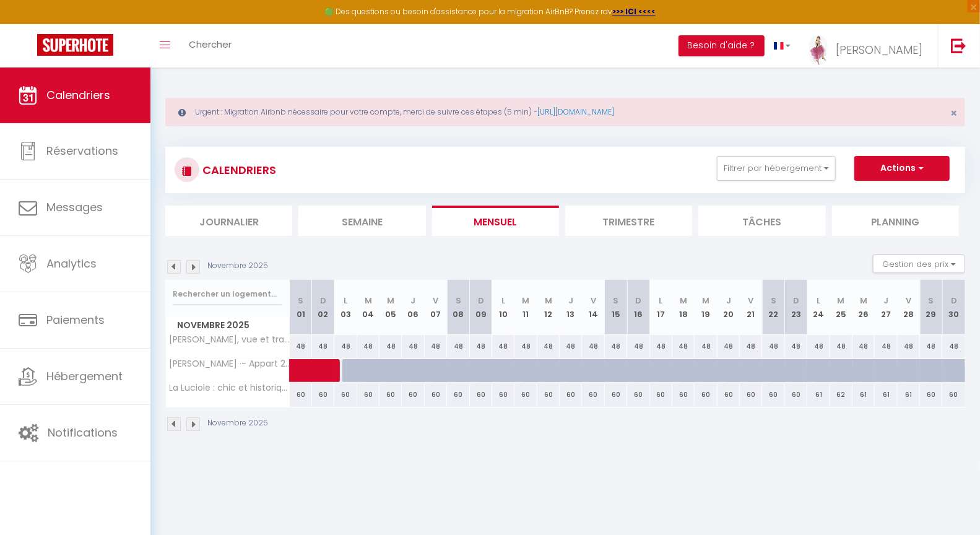
click at [702, 504] on body "🟢 Des questions ou besoin d'assistance pour la migration AirBnB? Prenez rdv >>>…" at bounding box center [490, 334] width 980 height 535
